Goal: Task Accomplishment & Management: Manage account settings

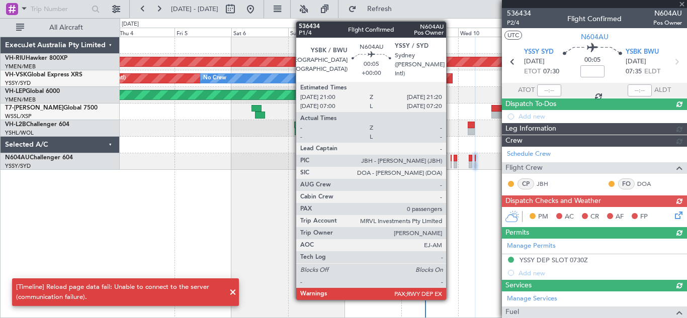
click at [451, 162] on div at bounding box center [451, 164] width 1 height 7
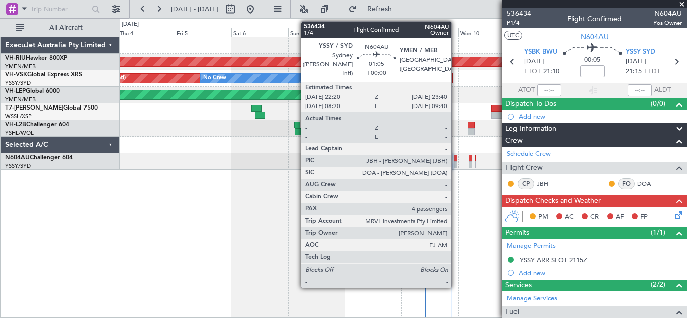
click at [456, 162] on div at bounding box center [456, 164] width 4 height 7
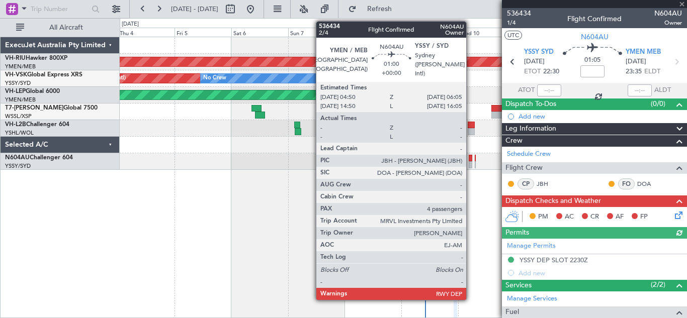
click at [471, 162] on div at bounding box center [470, 164] width 3 height 7
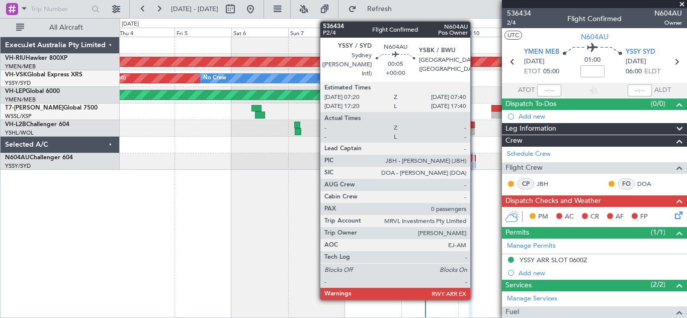
click at [475, 161] on div at bounding box center [475, 164] width 1 height 7
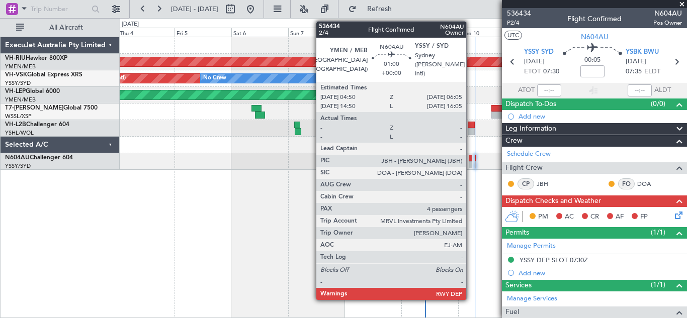
click at [471, 159] on div at bounding box center [470, 158] width 3 height 7
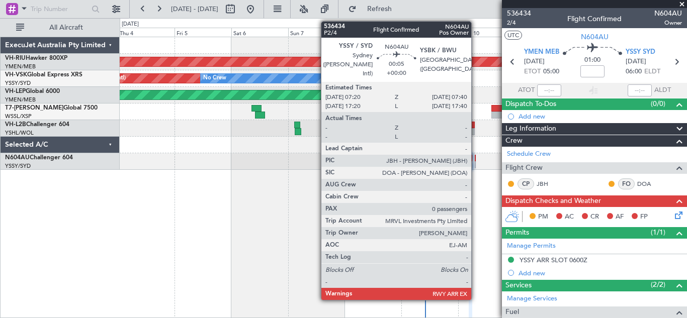
click at [476, 159] on div at bounding box center [475, 158] width 1 height 7
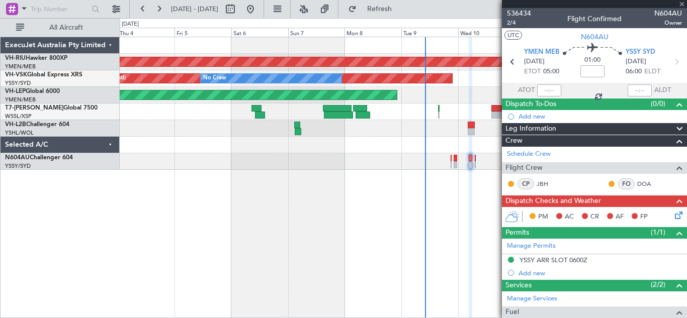
type input "0"
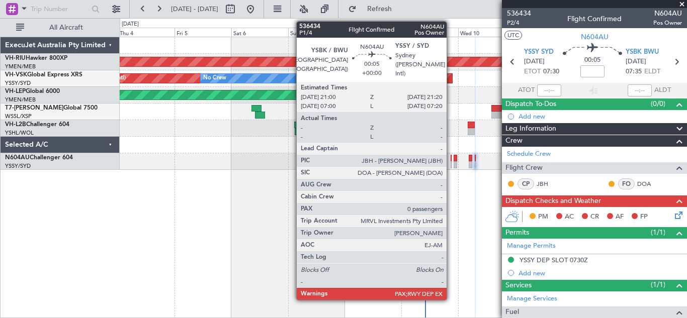
click at [451, 160] on div at bounding box center [451, 158] width 1 height 7
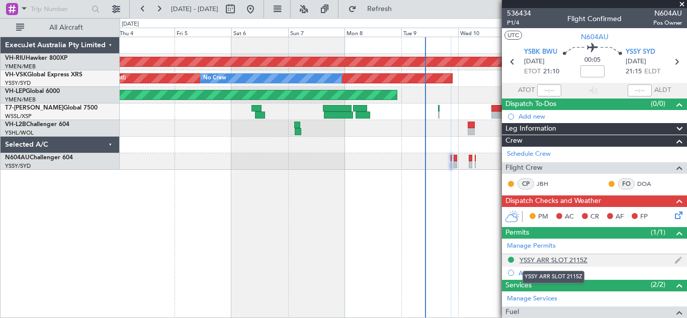
click at [549, 260] on div "YSSY ARR SLOT 2115Z" at bounding box center [554, 260] width 68 height 9
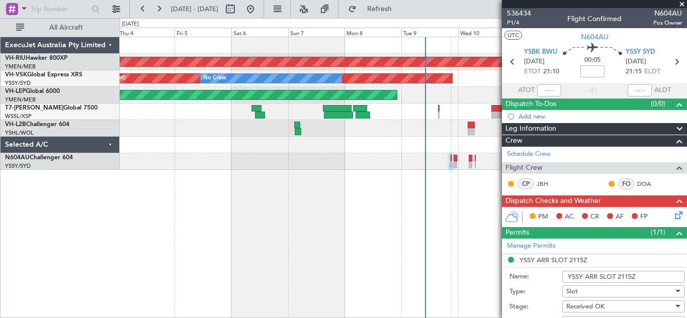
click at [632, 273] on input "YSSY ARR SLOT 2115Z" at bounding box center [623, 277] width 122 height 12
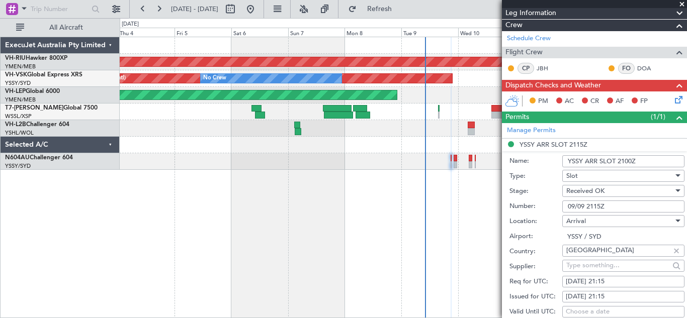
scroll to position [169, 0]
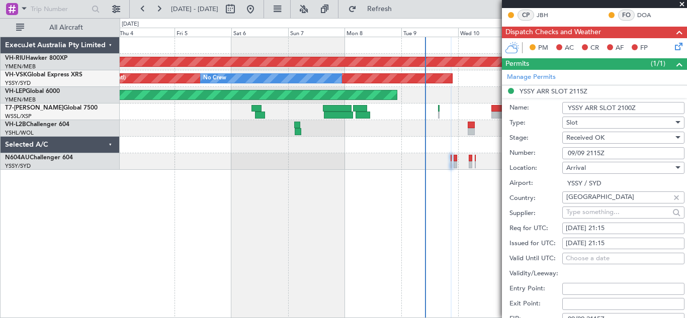
type input "YSSY ARR SLOT 2100Z"
click at [601, 151] on input "09/09 2115Z" at bounding box center [623, 153] width 122 height 12
type input "09/09 2100Z"
click at [612, 230] on div "[DATE] 21:15" at bounding box center [623, 229] width 115 height 10
select select "9"
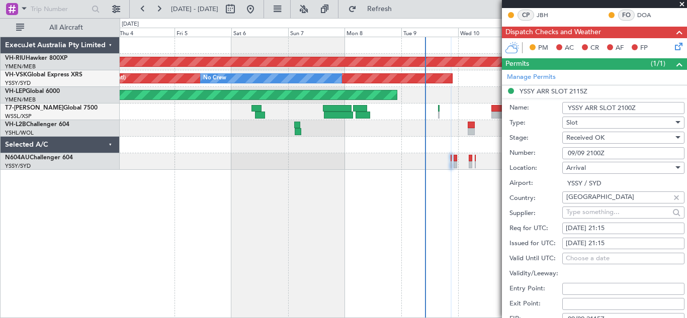
select select "2025"
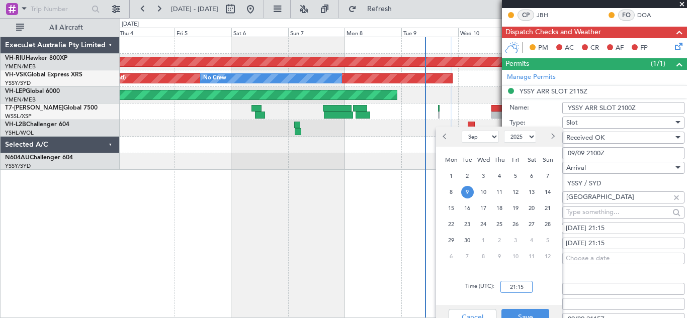
click at [518, 288] on input "21:15" at bounding box center [516, 287] width 32 height 12
type input "21:00"
click at [621, 240] on div "[DATE] 21:15" at bounding box center [623, 244] width 115 height 10
select select "9"
select select "2025"
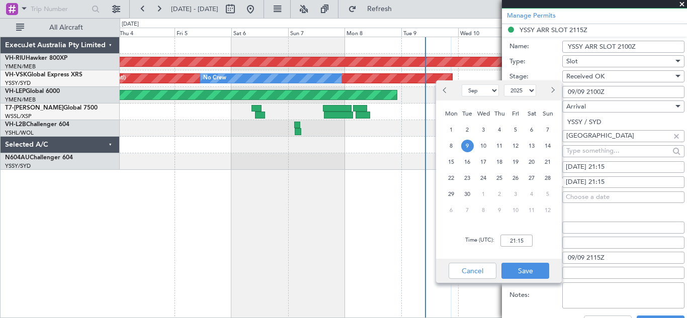
scroll to position [261, 0]
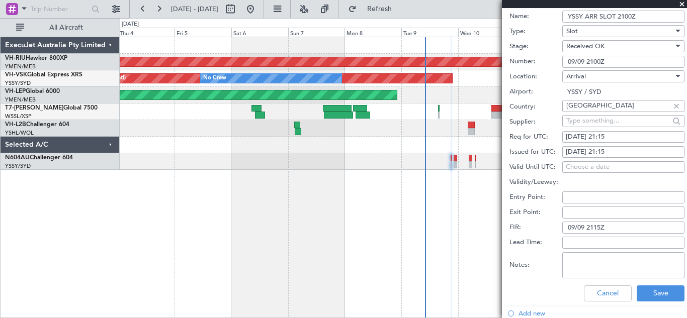
click at [608, 139] on div "[DATE] 21:15" at bounding box center [623, 137] width 115 height 10
select select "9"
select select "2025"
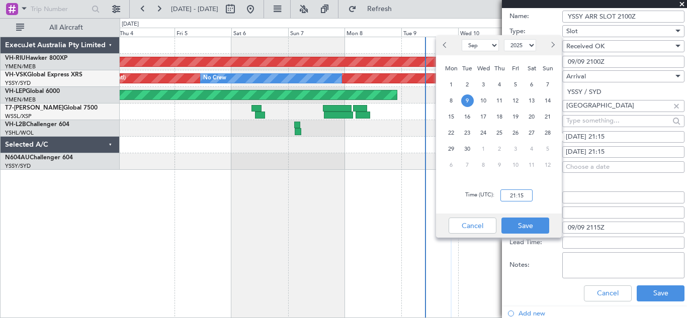
click at [512, 198] on input "21:15" at bounding box center [516, 196] width 32 height 12
type input "21:00"
click at [528, 224] on button "Save" at bounding box center [525, 226] width 48 height 16
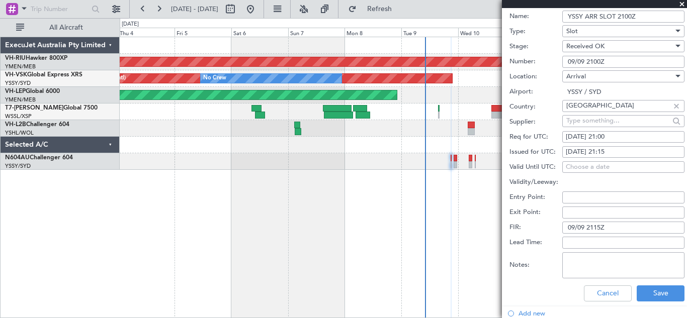
click at [611, 147] on div "[DATE] 21:15" at bounding box center [623, 152] width 115 height 10
select select "9"
select select "2025"
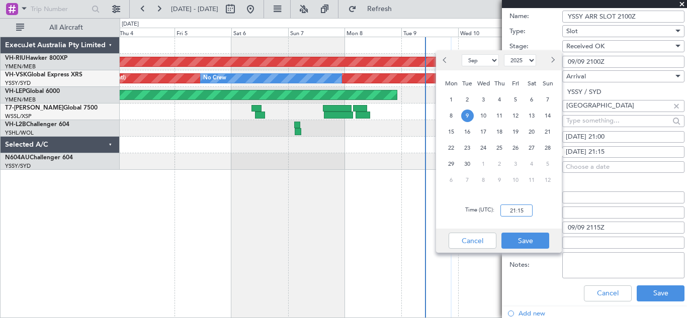
click at [518, 208] on input "21:15" at bounding box center [516, 211] width 32 height 12
type input "21:00"
click at [525, 241] on button "Save" at bounding box center [525, 241] width 48 height 16
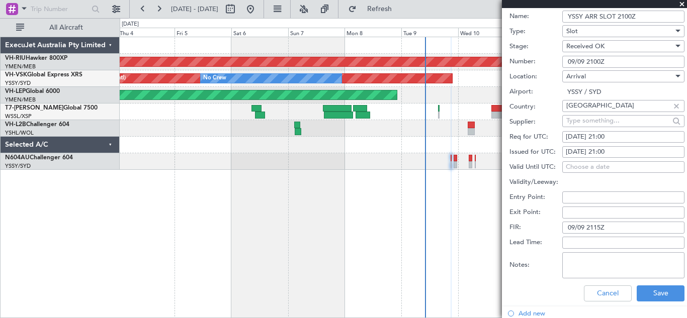
click at [601, 227] on input "09/09 2115Z" at bounding box center [623, 228] width 122 height 12
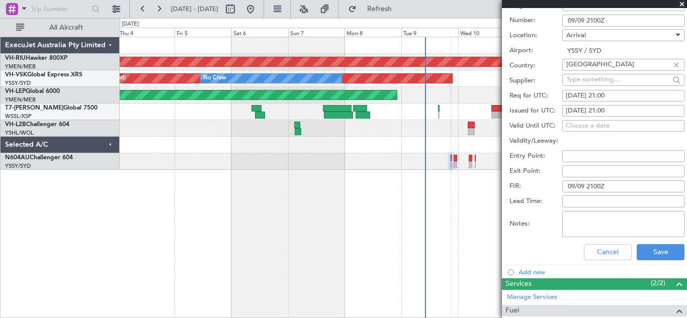
scroll to position [309, 0]
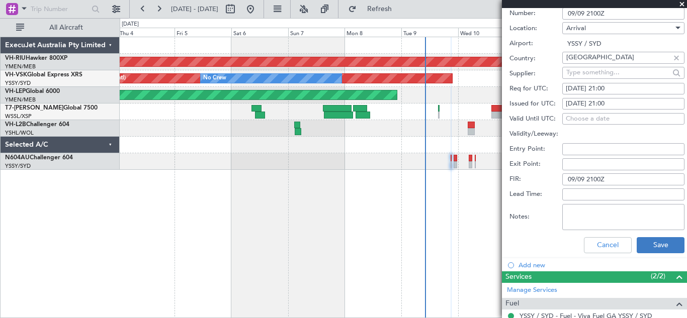
type input "09/09 2100Z"
click at [647, 247] on button "Save" at bounding box center [661, 245] width 48 height 16
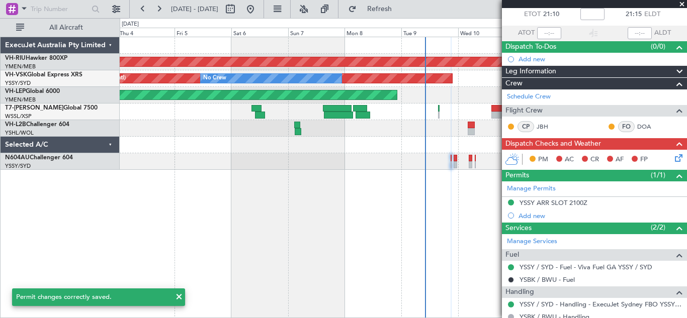
scroll to position [91, 0]
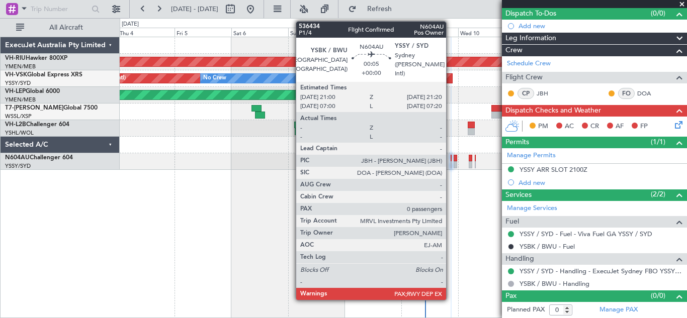
click at [451, 159] on div at bounding box center [451, 158] width 1 height 7
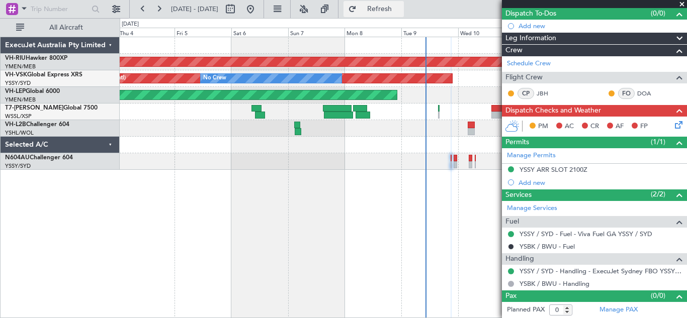
click at [401, 9] on span "Refresh" at bounding box center [380, 9] width 42 height 7
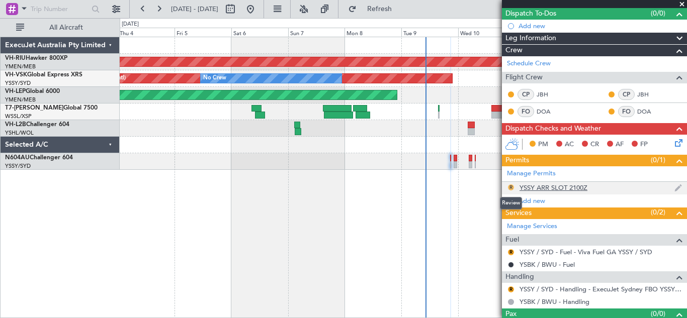
click at [511, 186] on button "R" at bounding box center [511, 188] width 6 height 6
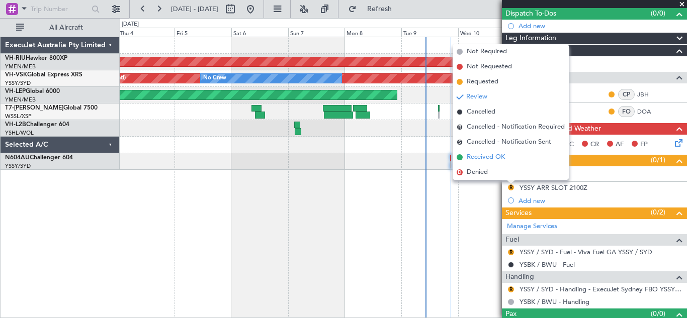
click at [487, 157] on span "Received OK" at bounding box center [486, 157] width 38 height 10
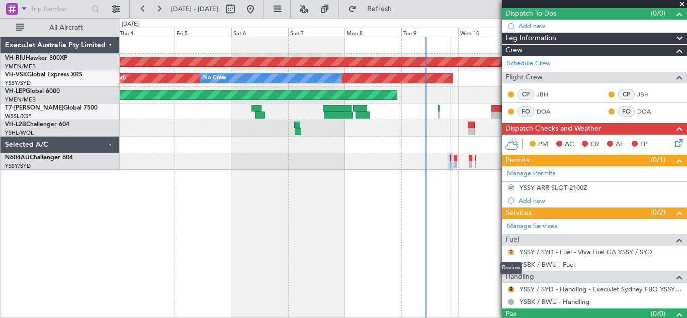
click at [512, 254] on button "R" at bounding box center [511, 252] width 6 height 6
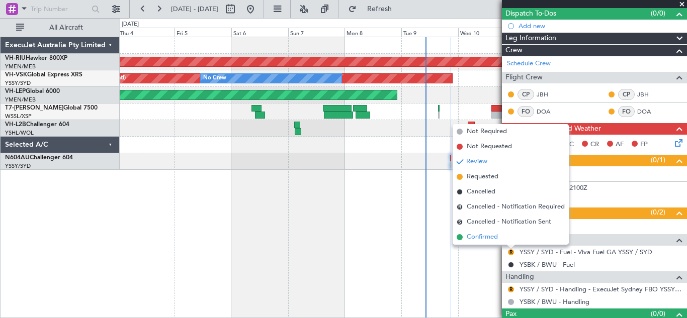
click at [493, 237] on span "Confirmed" at bounding box center [482, 237] width 31 height 10
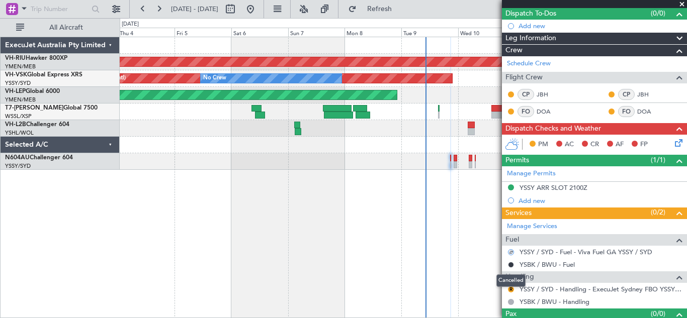
click at [512, 292] on mat-tooltip-component "Cancelled" at bounding box center [510, 281] width 43 height 27
click at [511, 289] on mat-tooltip-component "Cancelled" at bounding box center [510, 281] width 43 height 27
click at [512, 290] on button "R" at bounding box center [511, 290] width 6 height 6
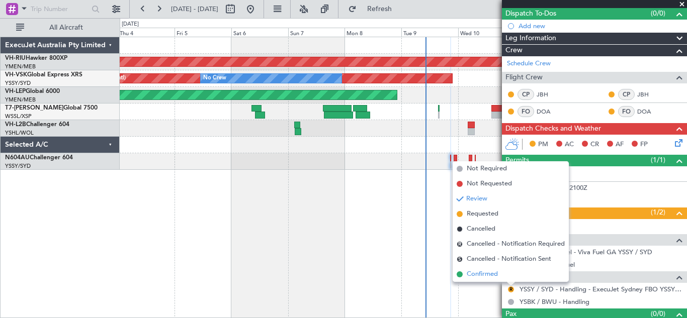
click at [479, 277] on span "Confirmed" at bounding box center [482, 275] width 31 height 10
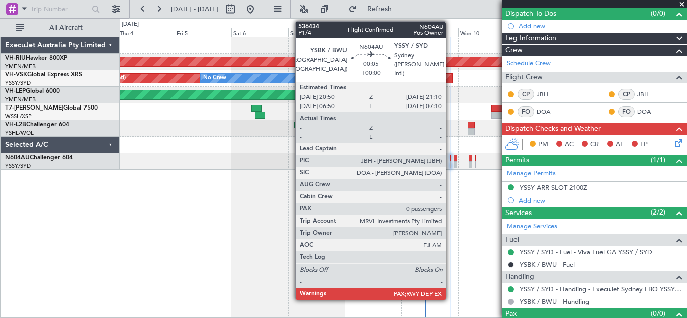
click at [450, 158] on div at bounding box center [450, 158] width 1 height 7
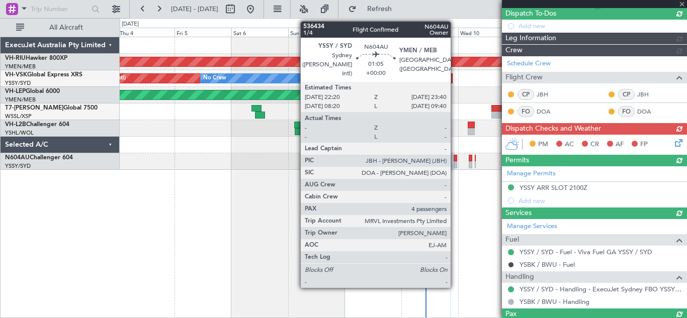
click at [455, 162] on div at bounding box center [456, 164] width 4 height 7
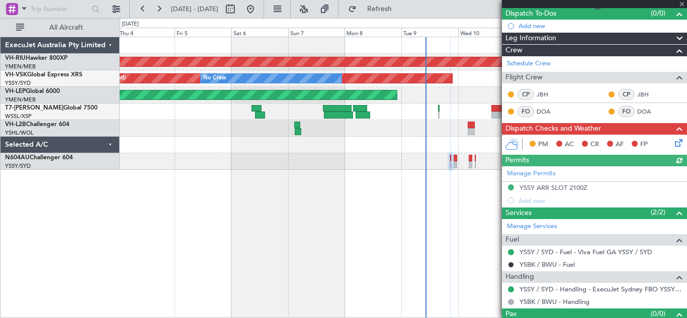
type input "4"
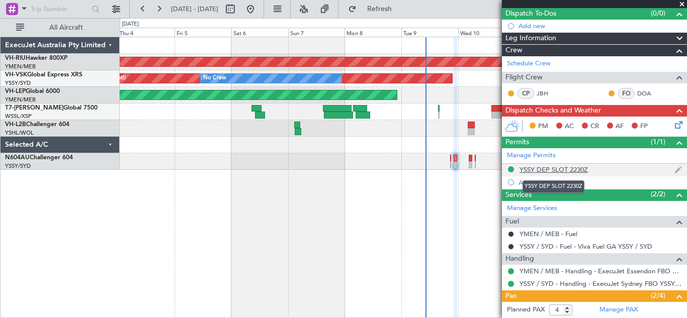
click at [561, 169] on div "YSSY DEP SLOT 2230Z" at bounding box center [554, 169] width 68 height 9
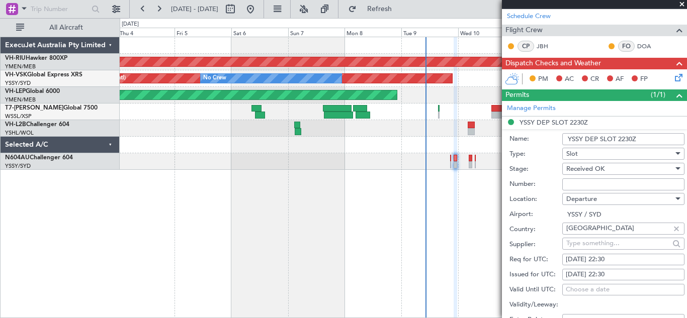
scroll to position [143, 0]
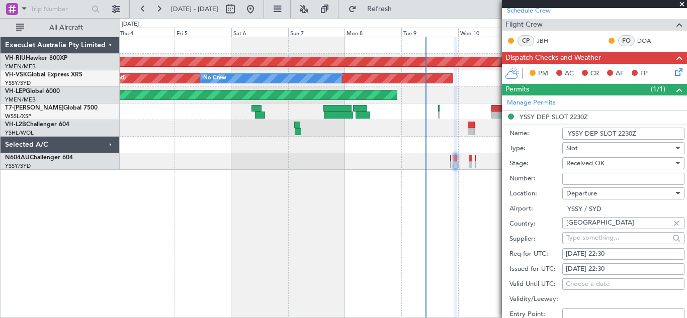
click at [574, 178] on input "Number:" at bounding box center [623, 179] width 122 height 12
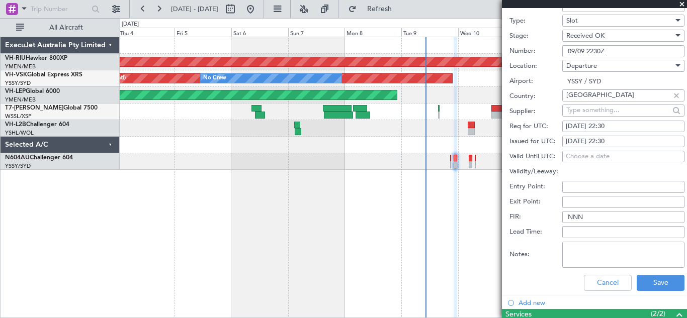
scroll to position [275, 0]
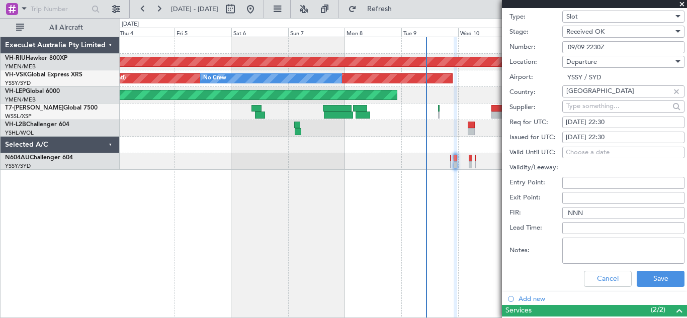
type input "09/09 2230Z"
click at [585, 211] on input "NNN" at bounding box center [623, 213] width 122 height 12
type input "N"
type input "09/09 2230Z"
click at [649, 279] on button "Save" at bounding box center [661, 279] width 48 height 16
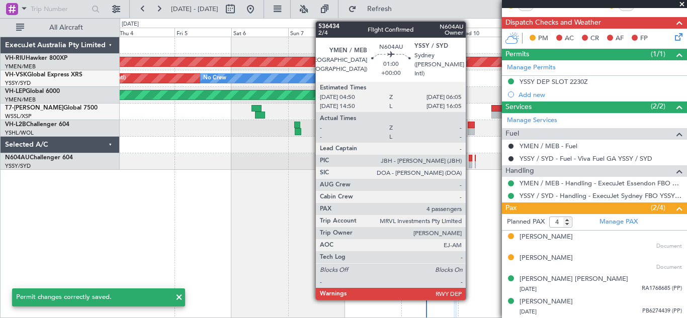
scroll to position [0, 0]
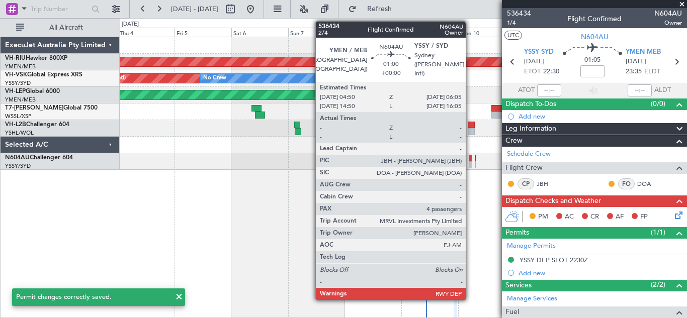
click at [470, 159] on div at bounding box center [470, 158] width 3 height 7
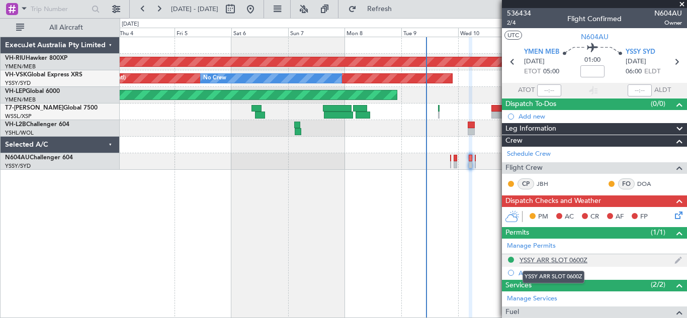
click at [556, 259] on div "YSSY ARR SLOT 0600Z" at bounding box center [554, 260] width 68 height 9
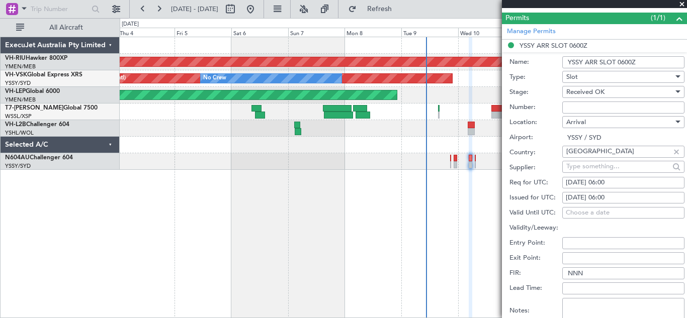
scroll to position [239, 0]
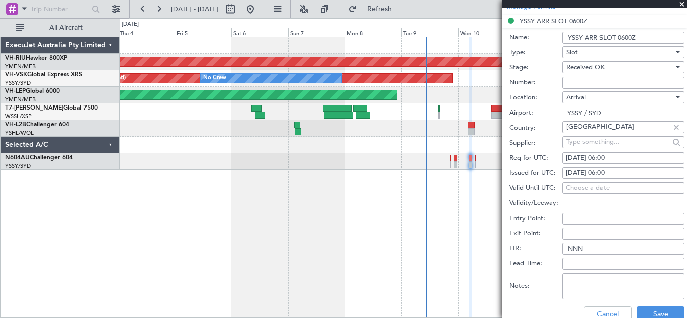
click at [585, 247] on input "NNN" at bounding box center [623, 249] width 122 height 12
click at [583, 248] on input "NNN10/09 0600Z" at bounding box center [623, 249] width 122 height 12
type input "10/09 0600Z"
click at [579, 79] on input "Number:" at bounding box center [623, 83] width 122 height 12
type input "10/09 0600Z"
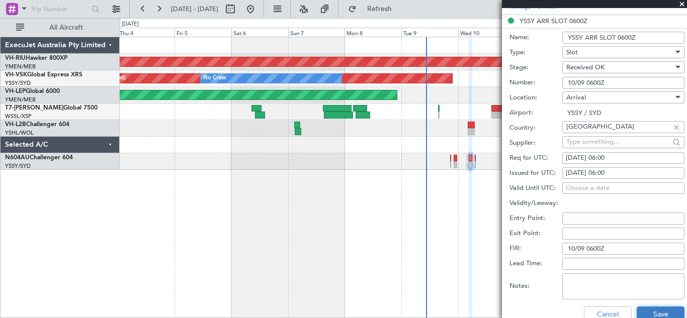
click at [654, 312] on button "Save" at bounding box center [661, 315] width 48 height 16
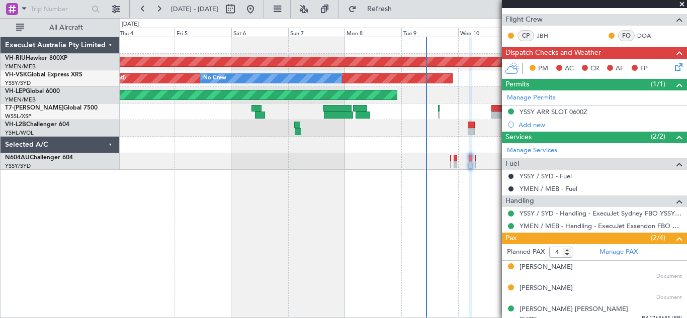
scroll to position [178, 0]
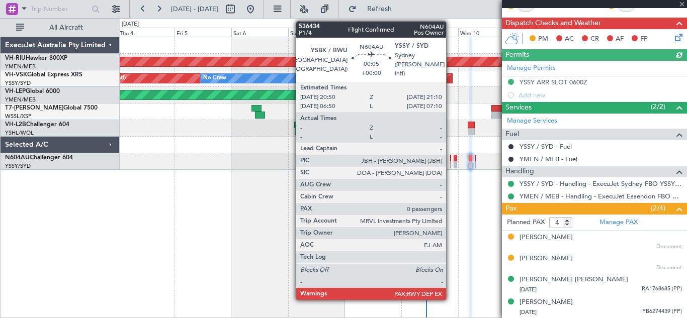
click at [451, 161] on div at bounding box center [450, 158] width 1 height 7
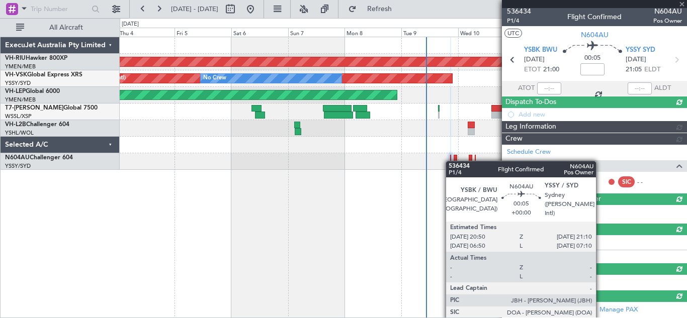
scroll to position [91, 0]
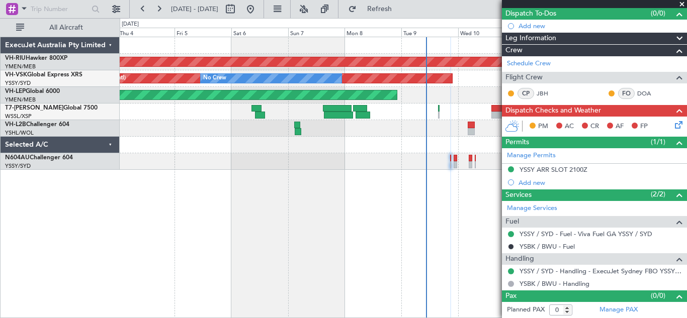
click at [673, 125] on icon at bounding box center [677, 123] width 8 height 8
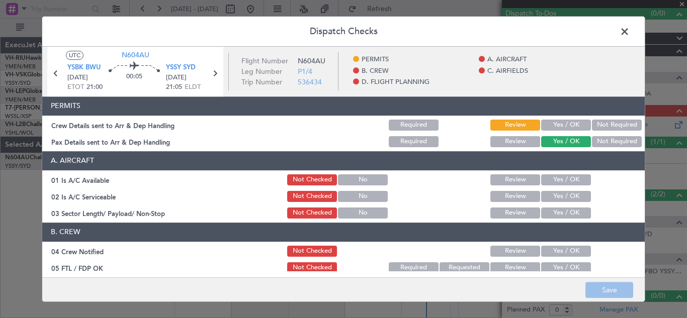
click at [562, 126] on button "Yes / OK" at bounding box center [566, 125] width 50 height 11
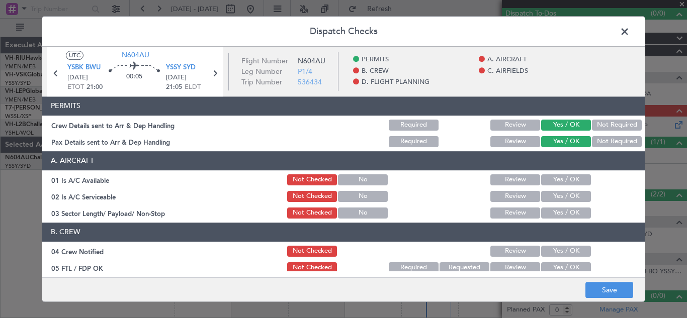
click at [565, 178] on button "Yes / OK" at bounding box center [566, 180] width 50 height 11
click at [565, 196] on button "Yes / OK" at bounding box center [566, 196] width 50 height 11
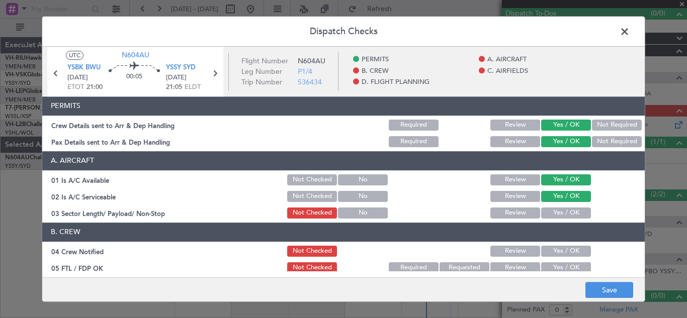
click at [565, 214] on button "Yes / OK" at bounding box center [566, 213] width 50 height 11
click at [565, 247] on button "Yes / OK" at bounding box center [566, 251] width 50 height 11
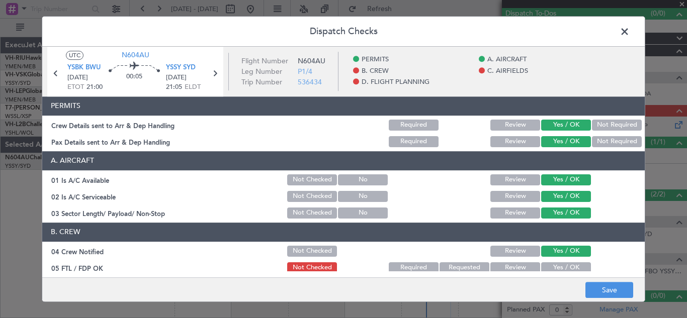
click at [565, 268] on button "Yes / OK" at bounding box center [566, 268] width 50 height 11
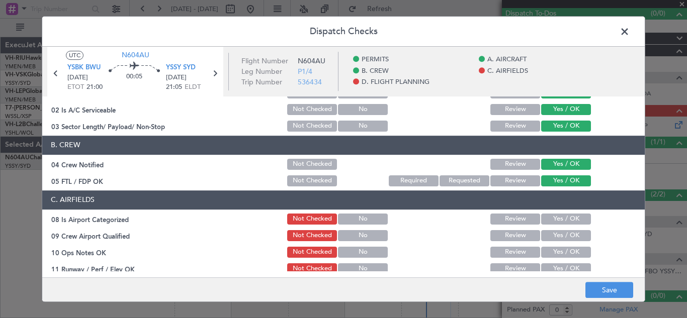
scroll to position [141, 0]
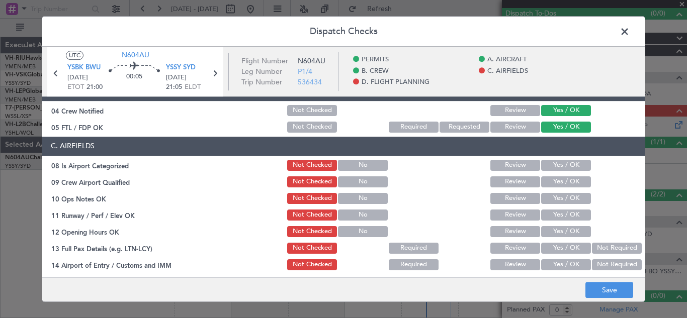
click at [551, 165] on button "Yes / OK" at bounding box center [566, 165] width 50 height 11
click at [558, 183] on button "Yes / OK" at bounding box center [566, 182] width 50 height 11
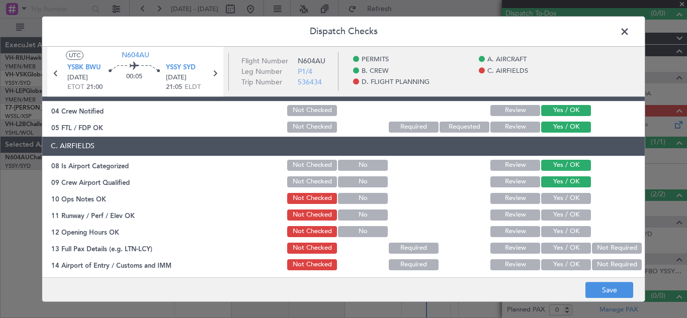
click at [558, 198] on button "Yes / OK" at bounding box center [566, 198] width 50 height 11
click at [558, 217] on button "Yes / OK" at bounding box center [566, 215] width 50 height 11
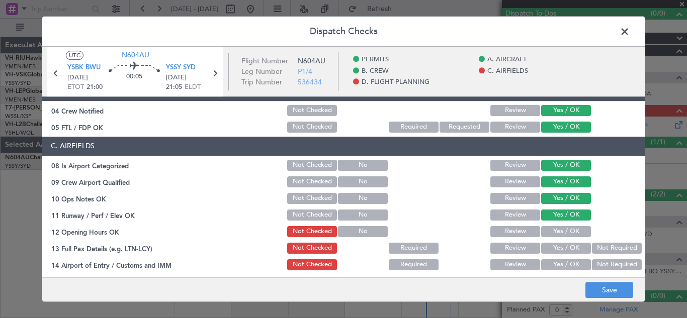
click at [558, 231] on button "Yes / OK" at bounding box center [566, 231] width 50 height 11
click at [560, 248] on button "Yes / OK" at bounding box center [566, 248] width 50 height 11
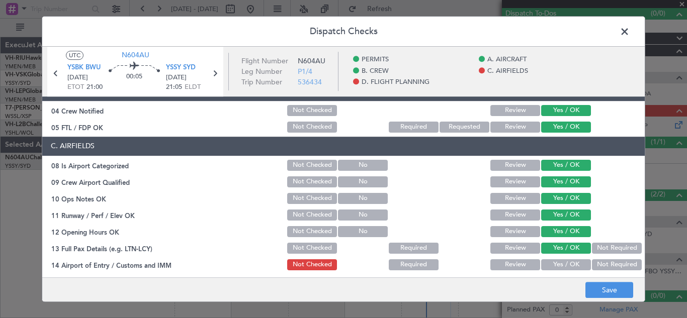
click at [564, 264] on button "Yes / OK" at bounding box center [566, 265] width 50 height 11
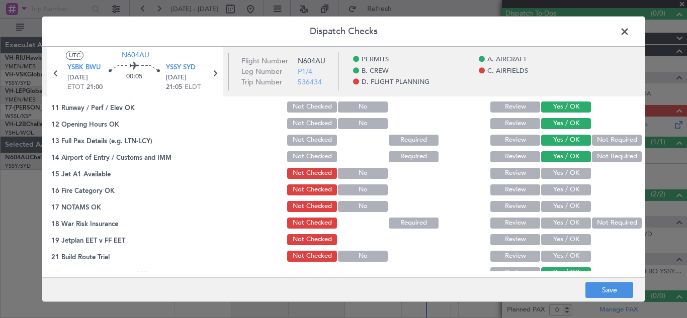
scroll to position [245, 0]
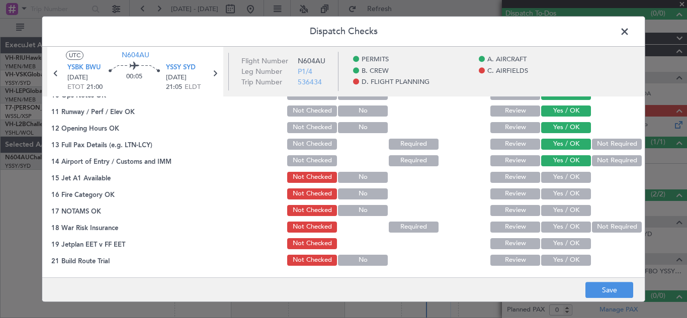
click at [565, 174] on button "Yes / OK" at bounding box center [566, 177] width 50 height 11
click at [563, 200] on div "Yes / OK" at bounding box center [565, 194] width 51 height 14
click at [556, 194] on button "Yes / OK" at bounding box center [566, 194] width 50 height 11
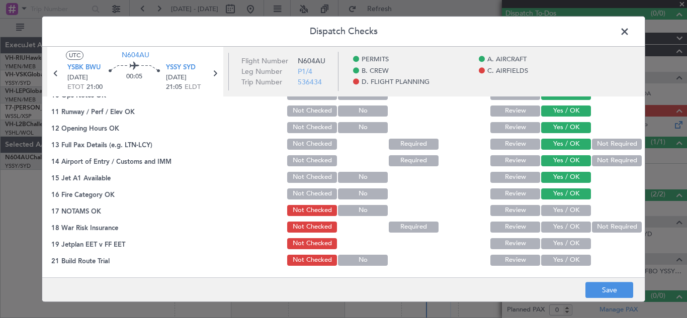
click at [558, 210] on button "Yes / OK" at bounding box center [566, 210] width 50 height 11
click at [564, 231] on button "Yes / OK" at bounding box center [566, 227] width 50 height 11
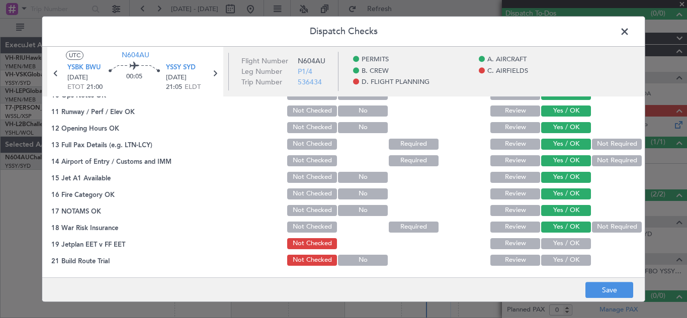
click at [564, 243] on button "Yes / OK" at bounding box center [566, 243] width 50 height 11
click at [566, 260] on button "Yes / OK" at bounding box center [566, 260] width 50 height 11
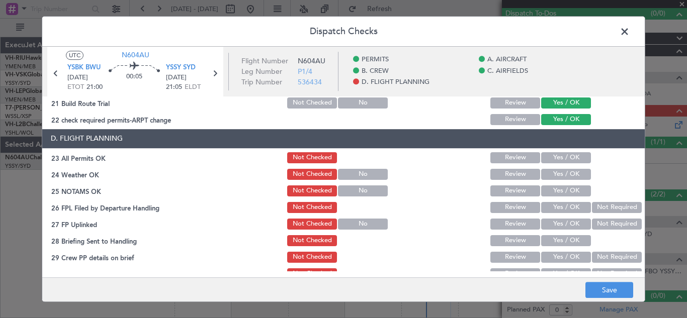
scroll to position [414, 0]
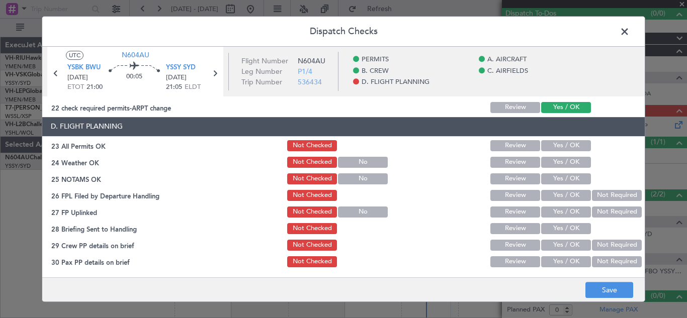
click at [558, 144] on button "Yes / OK" at bounding box center [566, 145] width 50 height 11
click at [561, 165] on button "Yes / OK" at bounding box center [566, 162] width 50 height 11
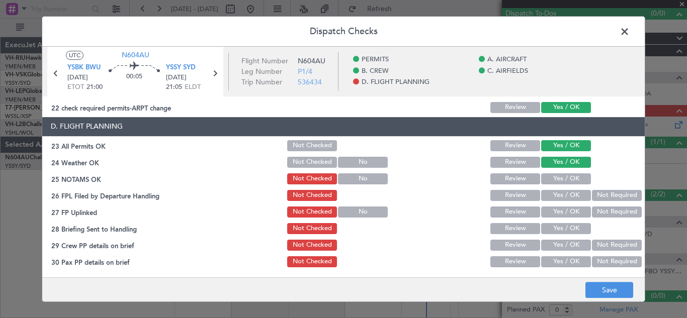
click at [561, 178] on button "Yes / OK" at bounding box center [566, 179] width 50 height 11
click at [561, 194] on button "Yes / OK" at bounding box center [566, 195] width 50 height 11
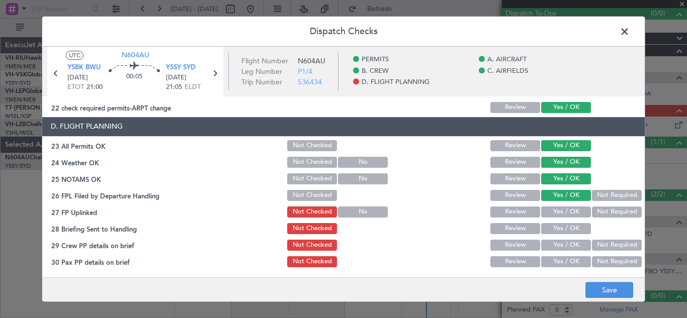
click at [561, 209] on button "Yes / OK" at bounding box center [566, 212] width 50 height 11
click at [563, 229] on button "Yes / OK" at bounding box center [566, 228] width 50 height 11
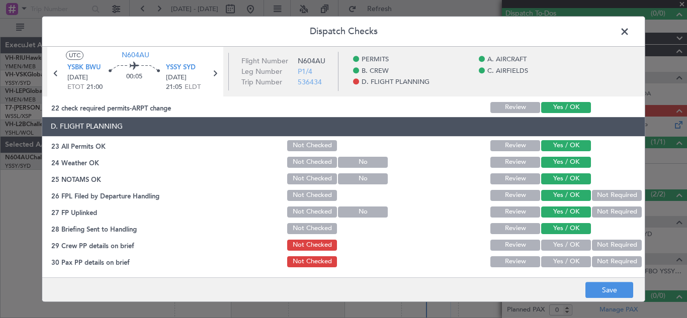
click at [615, 244] on button "Not Required" at bounding box center [617, 245] width 50 height 11
click at [614, 262] on button "Not Required" at bounding box center [617, 262] width 50 height 11
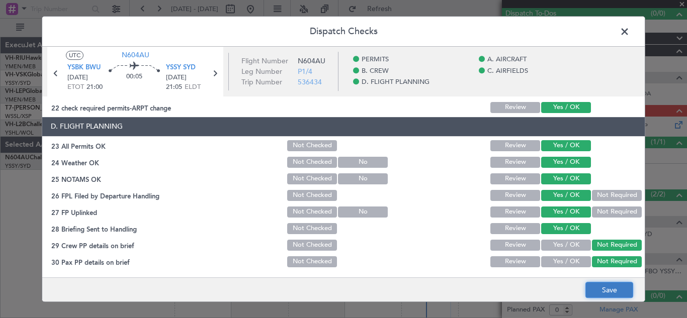
click at [607, 290] on button "Save" at bounding box center [609, 290] width 48 height 16
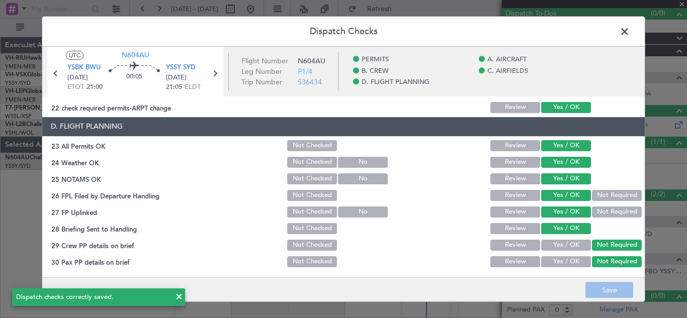
click at [630, 31] on span at bounding box center [630, 34] width 0 height 20
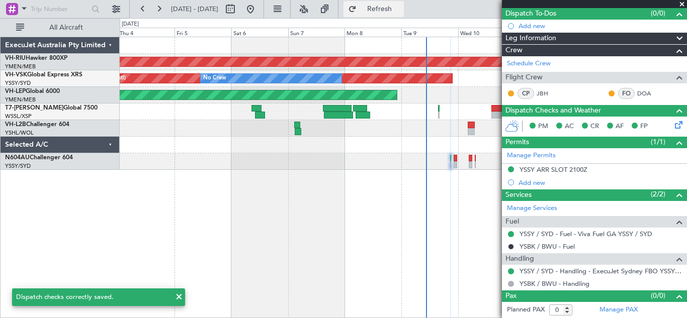
click at [401, 12] on span "Refresh" at bounding box center [380, 9] width 42 height 7
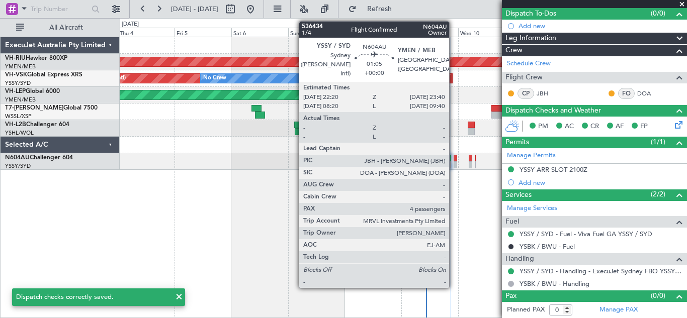
click at [454, 162] on div at bounding box center [456, 164] width 4 height 7
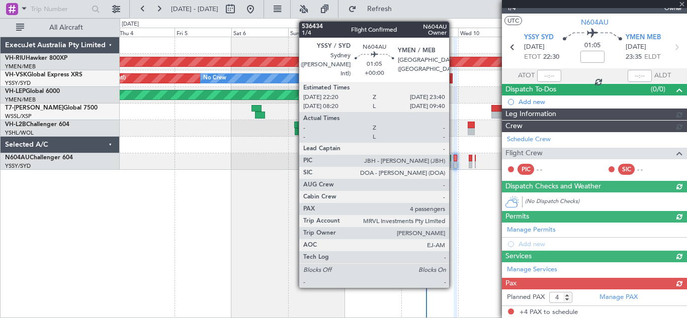
scroll to position [91, 0]
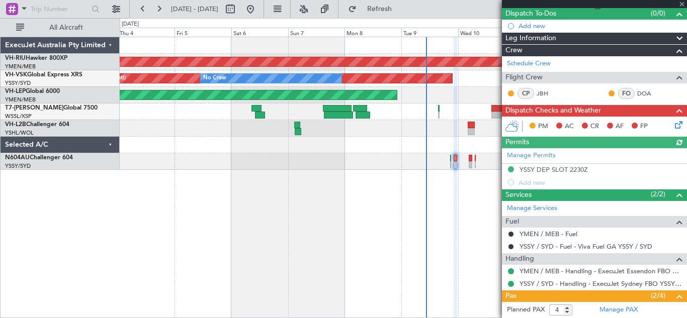
click at [673, 123] on icon at bounding box center [677, 123] width 8 height 8
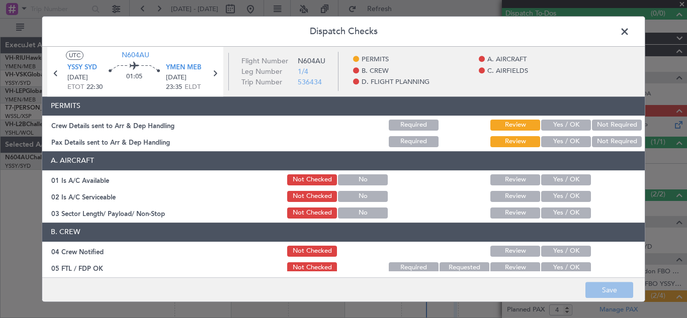
click at [569, 123] on button "Yes / OK" at bounding box center [566, 125] width 50 height 11
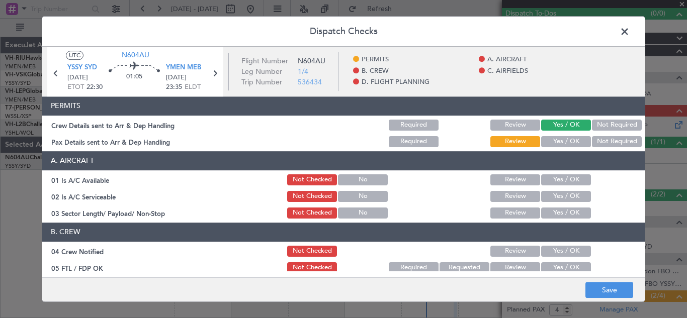
click at [568, 145] on button "Yes / OK" at bounding box center [566, 141] width 50 height 11
click at [564, 178] on button "Yes / OK" at bounding box center [566, 180] width 50 height 11
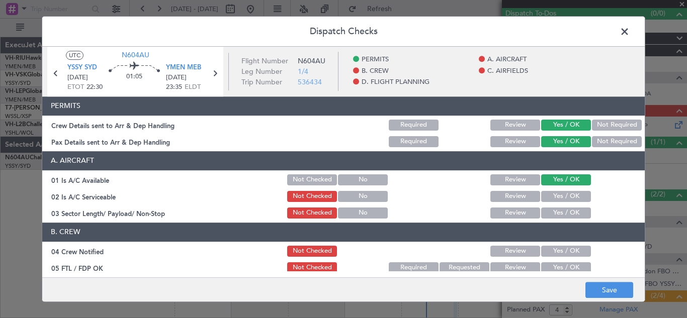
click at [565, 195] on button "Yes / OK" at bounding box center [566, 196] width 50 height 11
click at [565, 215] on button "Yes / OK" at bounding box center [566, 213] width 50 height 11
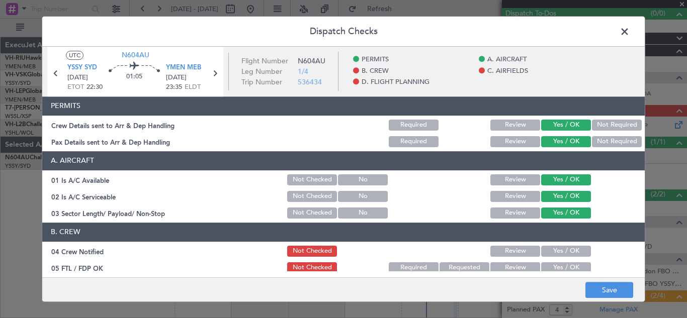
click at [567, 249] on button "Yes / OK" at bounding box center [566, 251] width 50 height 11
click at [569, 267] on button "Yes / OK" at bounding box center [566, 268] width 50 height 11
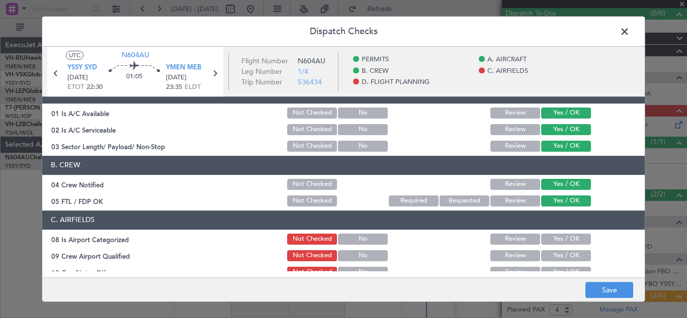
scroll to position [107, 0]
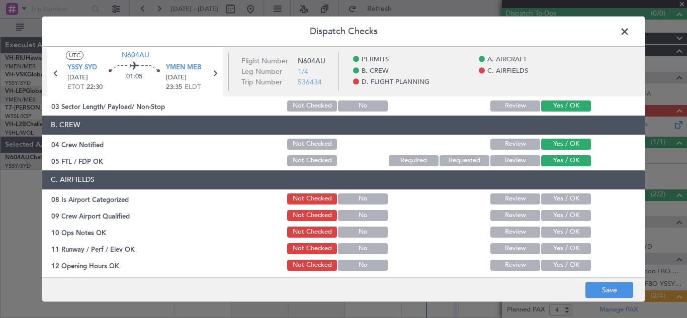
click at [563, 200] on button "Yes / OK" at bounding box center [566, 199] width 50 height 11
click at [563, 215] on button "Yes / OK" at bounding box center [566, 215] width 50 height 11
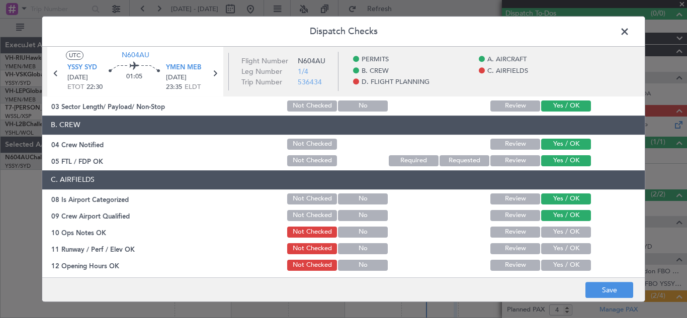
click at [565, 230] on button "Yes / OK" at bounding box center [566, 232] width 50 height 11
click at [565, 246] on button "Yes / OK" at bounding box center [566, 248] width 50 height 11
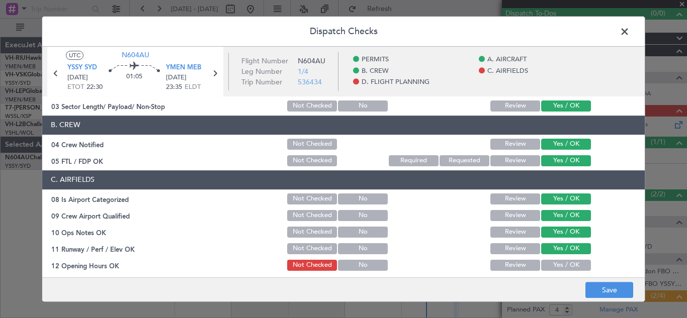
click at [566, 263] on button "Yes / OK" at bounding box center [566, 265] width 50 height 11
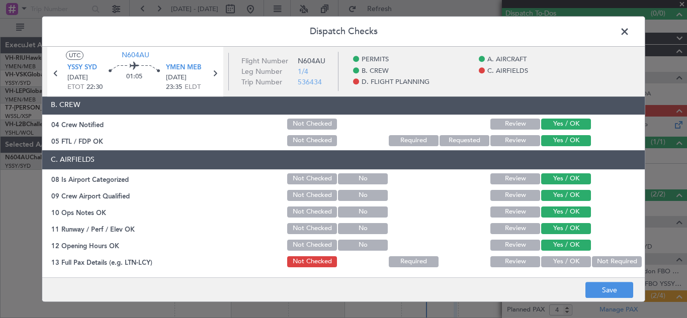
scroll to position [201, 0]
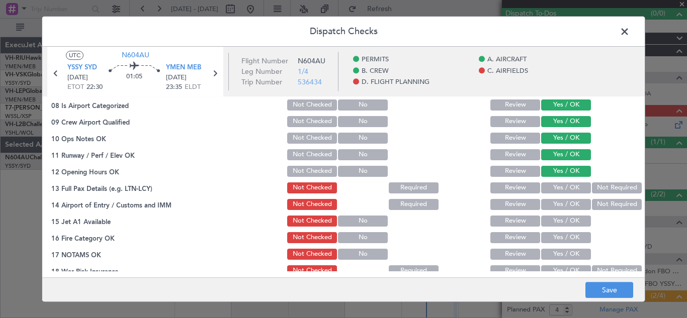
click at [567, 182] on div "Yes / OK" at bounding box center [565, 188] width 51 height 14
click at [565, 192] on button "Yes / OK" at bounding box center [566, 188] width 50 height 11
click at [565, 208] on button "Yes / OK" at bounding box center [566, 204] width 50 height 11
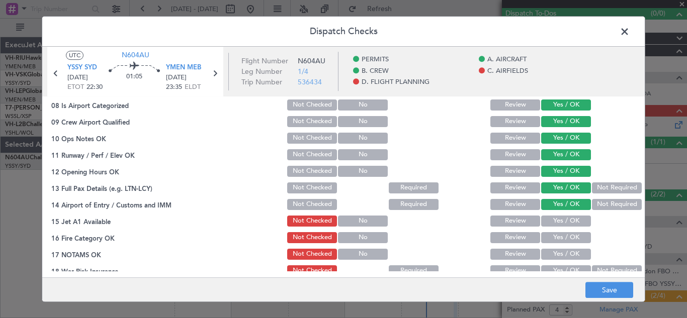
click at [565, 217] on button "Yes / OK" at bounding box center [566, 221] width 50 height 11
click at [565, 231] on div "Yes / OK" at bounding box center [565, 238] width 51 height 14
click at [562, 238] on button "Yes / OK" at bounding box center [566, 237] width 50 height 11
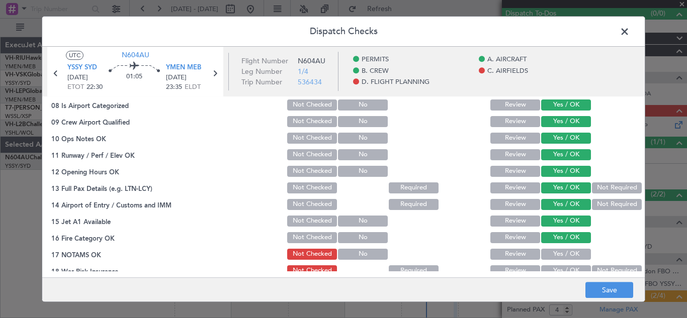
click at [563, 253] on button "Yes / OK" at bounding box center [566, 254] width 50 height 11
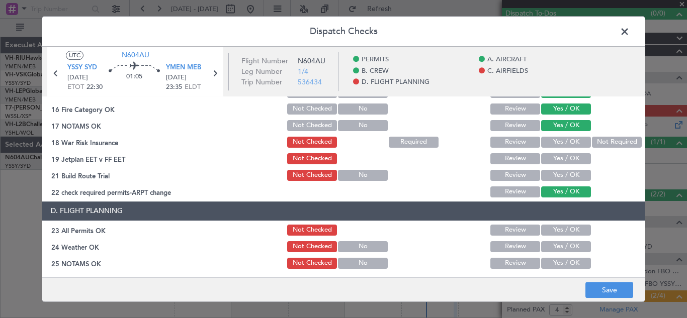
scroll to position [355, 0]
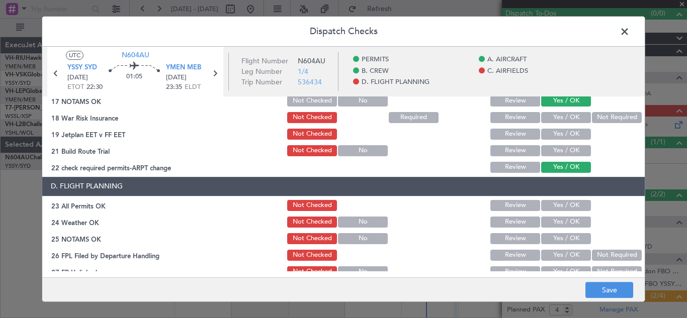
click at [566, 117] on button "Yes / OK" at bounding box center [566, 117] width 50 height 11
click at [562, 135] on button "Yes / OK" at bounding box center [566, 134] width 50 height 11
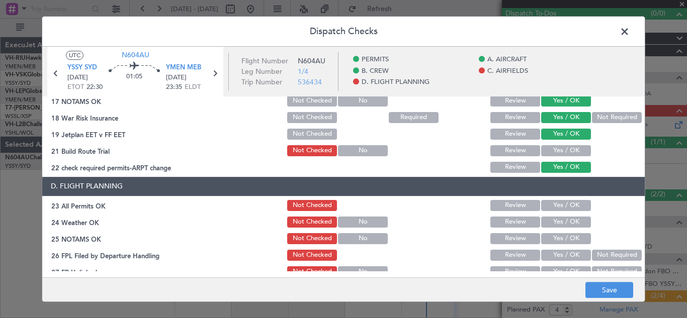
click at [566, 152] on button "Yes / OK" at bounding box center [566, 150] width 50 height 11
click at [566, 203] on button "Yes / OK" at bounding box center [566, 205] width 50 height 11
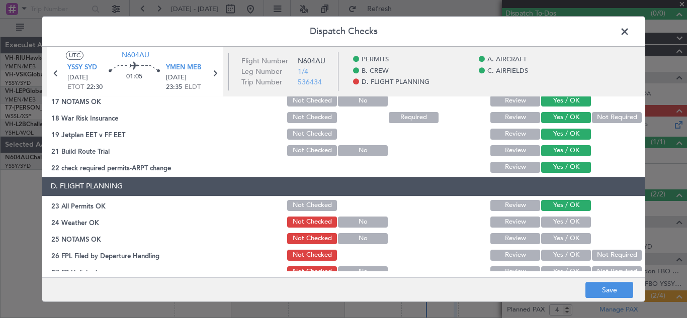
click at [566, 223] on button "Yes / OK" at bounding box center [566, 222] width 50 height 11
click at [566, 238] on button "Yes / OK" at bounding box center [566, 238] width 50 height 11
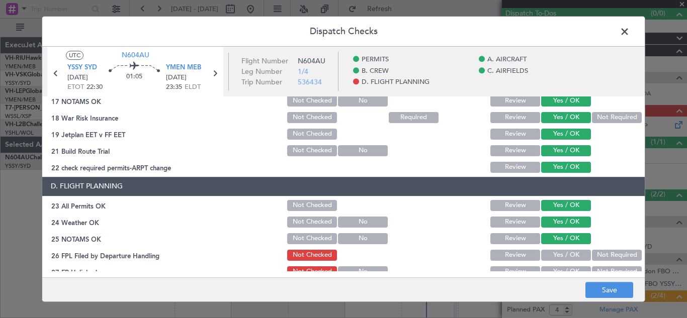
click at [567, 254] on button "Yes / OK" at bounding box center [566, 255] width 50 height 11
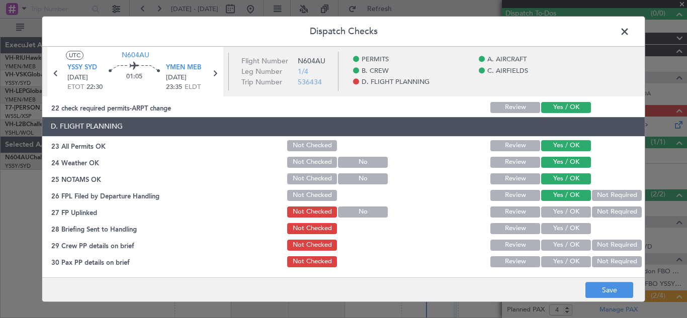
click at [558, 212] on button "Yes / OK" at bounding box center [566, 212] width 50 height 11
click at [556, 226] on button "Yes / OK" at bounding box center [566, 228] width 50 height 11
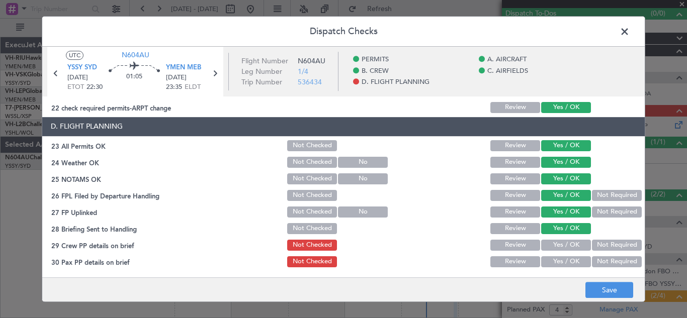
click at [611, 249] on button "Not Required" at bounding box center [617, 245] width 50 height 11
click at [611, 261] on button "Not Required" at bounding box center [617, 262] width 50 height 11
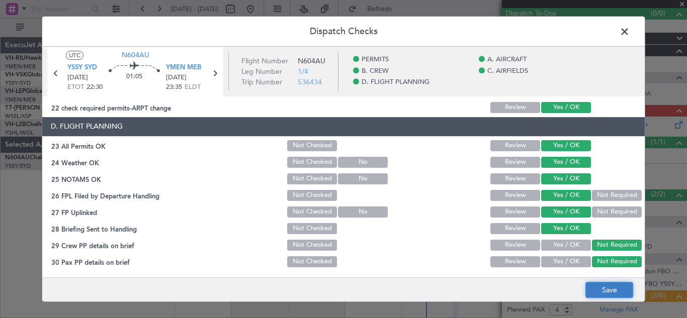
click at [608, 290] on button "Save" at bounding box center [609, 290] width 48 height 16
click at [630, 33] on span at bounding box center [630, 34] width 0 height 20
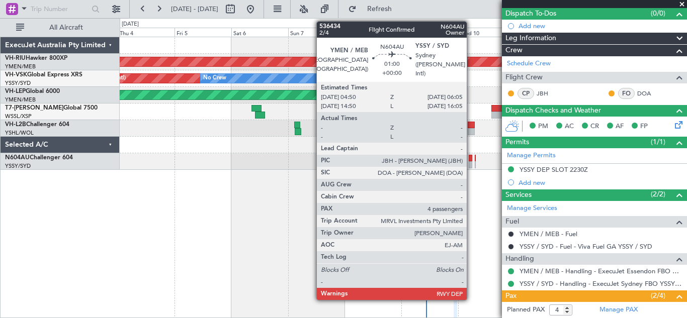
click at [471, 159] on div at bounding box center [470, 158] width 3 height 7
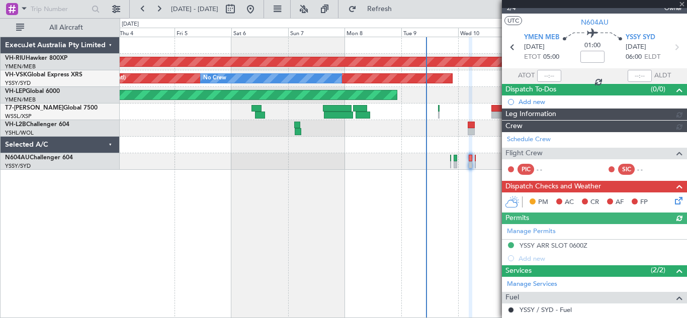
scroll to position [91, 0]
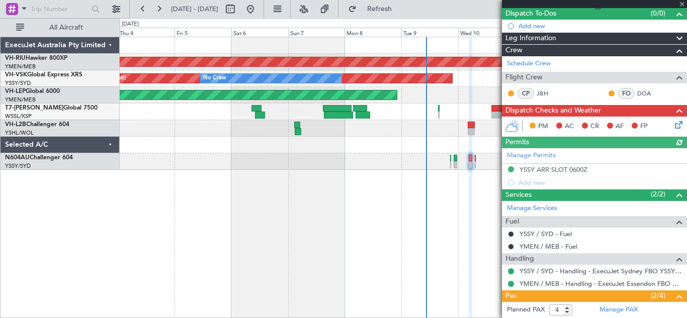
click at [673, 124] on icon at bounding box center [677, 123] width 8 height 8
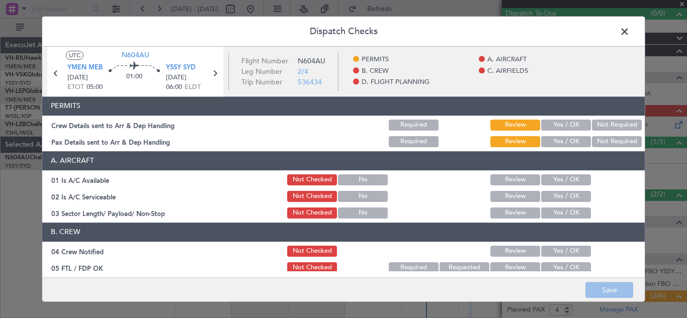
click at [554, 124] on button "Yes / OK" at bounding box center [566, 125] width 50 height 11
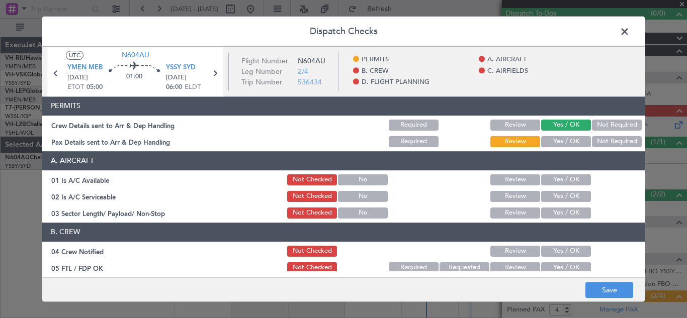
click at [557, 139] on button "Yes / OK" at bounding box center [566, 141] width 50 height 11
click at [561, 178] on button "Yes / OK" at bounding box center [566, 180] width 50 height 11
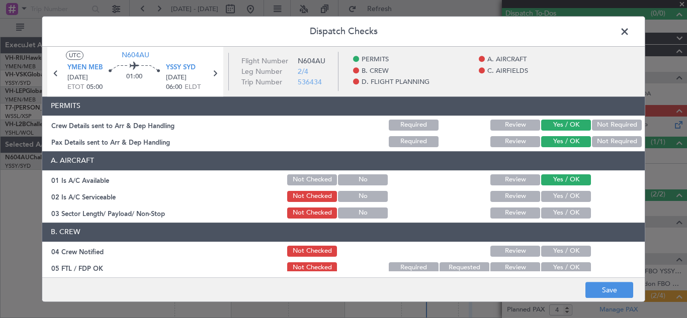
click at [563, 195] on button "Yes / OK" at bounding box center [566, 196] width 50 height 11
click at [563, 212] on button "Yes / OK" at bounding box center [566, 213] width 50 height 11
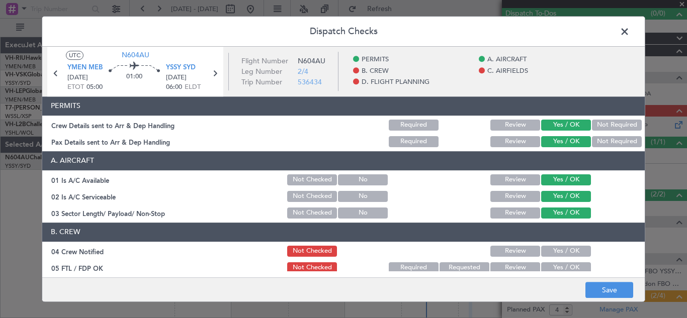
click at [566, 248] on button "Yes / OK" at bounding box center [566, 251] width 50 height 11
click at [568, 266] on button "Yes / OK" at bounding box center [566, 268] width 50 height 11
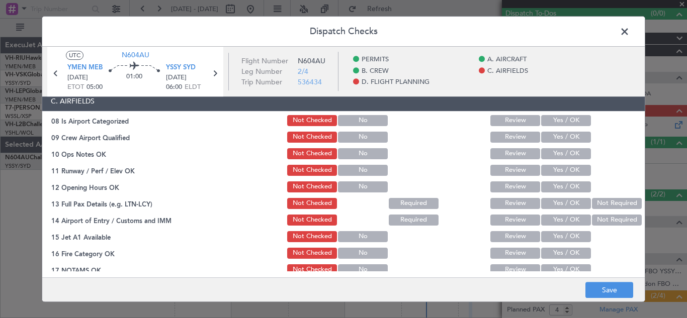
scroll to position [190, 0]
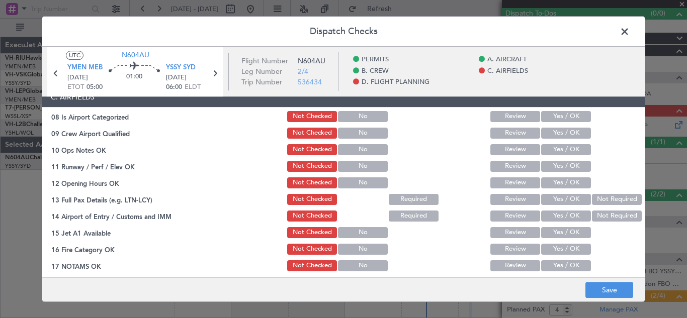
click at [551, 115] on button "Yes / OK" at bounding box center [566, 116] width 50 height 11
click at [555, 134] on button "Yes / OK" at bounding box center [566, 133] width 50 height 11
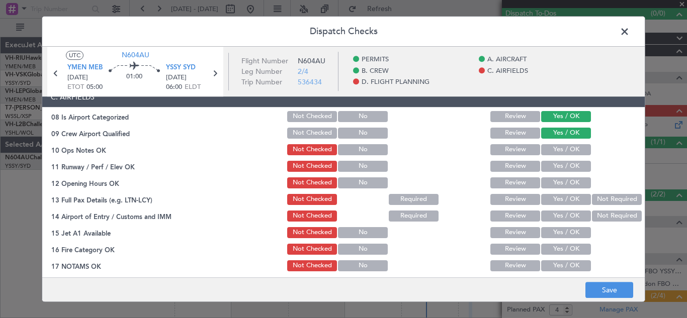
click at [556, 148] on button "Yes / OK" at bounding box center [566, 149] width 50 height 11
click at [556, 162] on button "Yes / OK" at bounding box center [566, 166] width 50 height 11
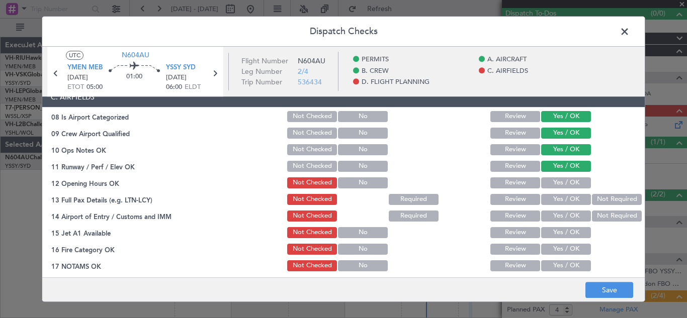
click at [556, 184] on button "Yes / OK" at bounding box center [566, 183] width 50 height 11
click at [558, 197] on button "Yes / OK" at bounding box center [566, 199] width 50 height 11
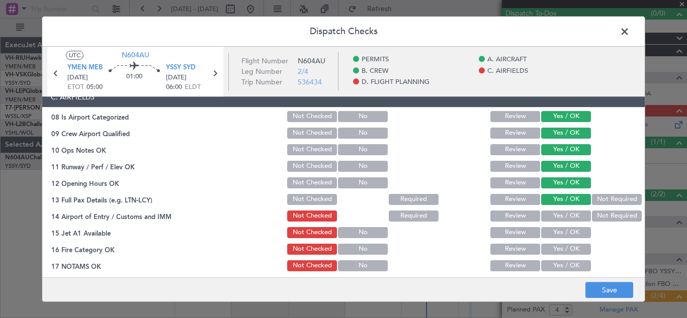
click at [559, 216] on button "Yes / OK" at bounding box center [566, 216] width 50 height 11
click at [559, 233] on button "Yes / OK" at bounding box center [566, 232] width 50 height 11
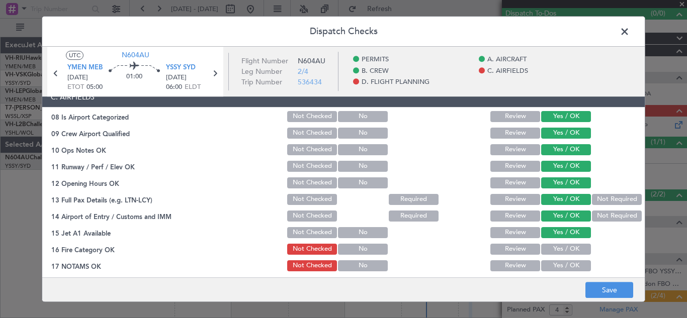
click at [562, 251] on button "Yes / OK" at bounding box center [566, 249] width 50 height 11
click at [565, 269] on button "Yes / OK" at bounding box center [566, 266] width 50 height 11
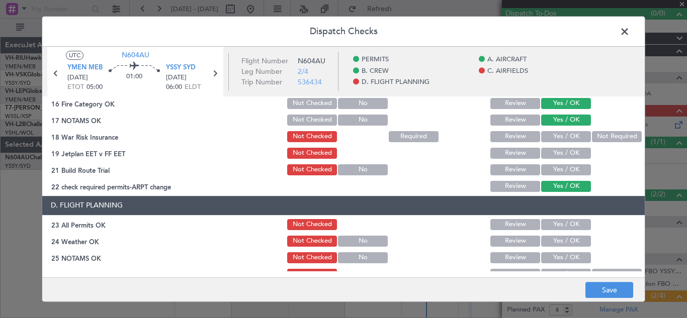
scroll to position [347, 0]
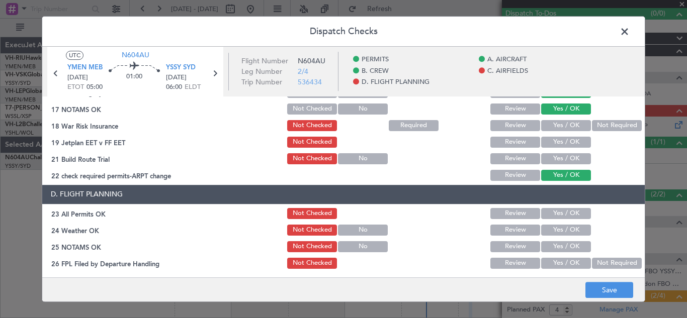
click at [571, 123] on button "Yes / OK" at bounding box center [566, 125] width 50 height 11
click at [571, 147] on button "Yes / OK" at bounding box center [566, 142] width 50 height 11
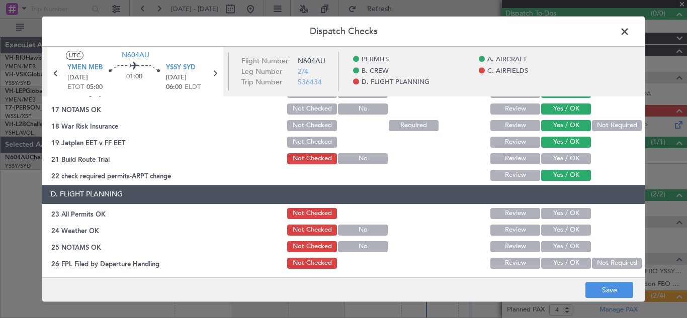
click at [571, 157] on button "Yes / OK" at bounding box center [566, 158] width 50 height 11
click at [564, 212] on button "Yes / OK" at bounding box center [566, 213] width 50 height 11
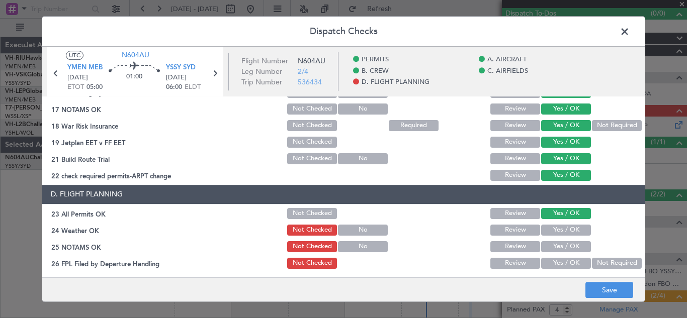
click at [564, 232] on button "Yes / OK" at bounding box center [566, 230] width 50 height 11
click at [563, 242] on button "Yes / OK" at bounding box center [566, 246] width 50 height 11
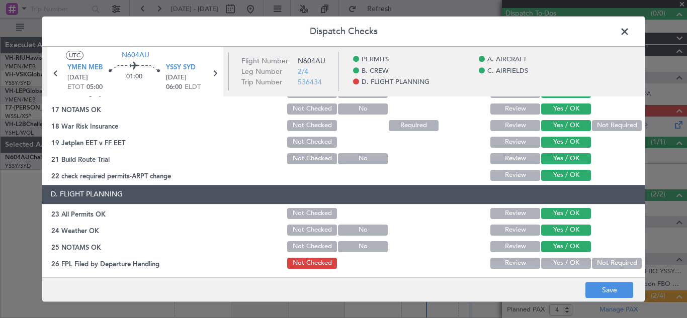
click at [570, 262] on button "Yes / OK" at bounding box center [566, 263] width 50 height 11
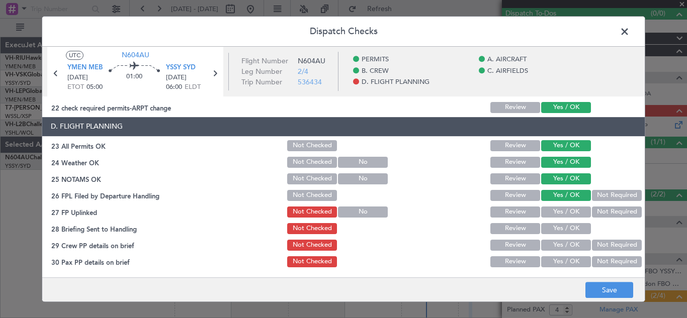
click at [563, 208] on button "Yes / OK" at bounding box center [566, 212] width 50 height 11
click at [563, 227] on button "Yes / OK" at bounding box center [566, 228] width 50 height 11
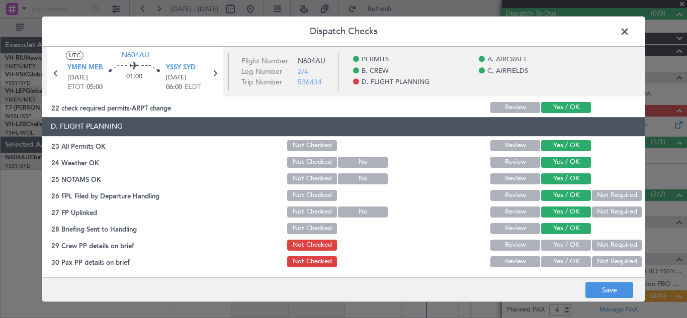
click at [606, 247] on button "Not Required" at bounding box center [617, 245] width 50 height 11
click at [606, 261] on button "Not Required" at bounding box center [617, 262] width 50 height 11
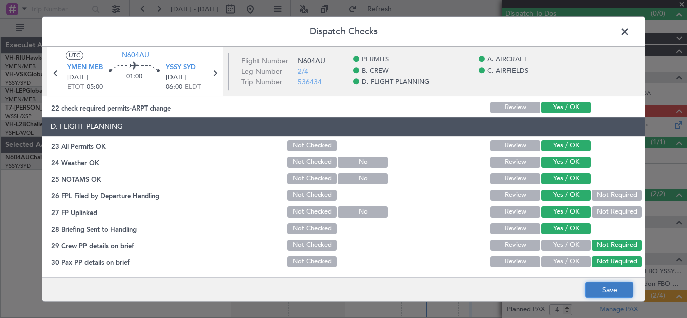
click at [605, 288] on button "Save" at bounding box center [609, 290] width 48 height 16
click at [630, 30] on span at bounding box center [630, 34] width 0 height 20
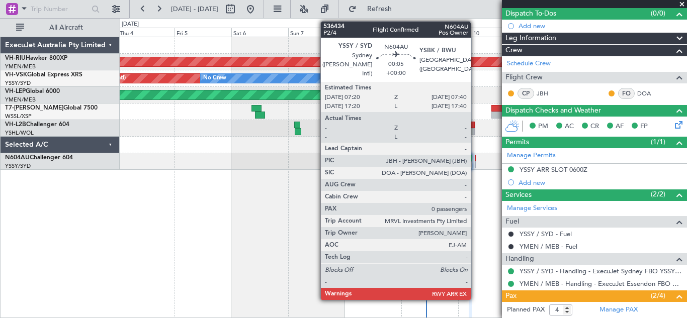
click at [475, 162] on div at bounding box center [475, 164] width 1 height 7
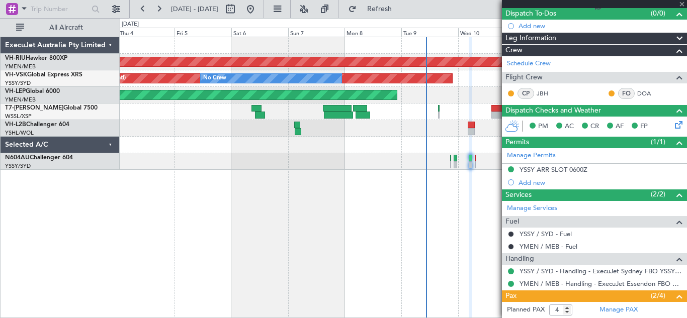
type input "0"
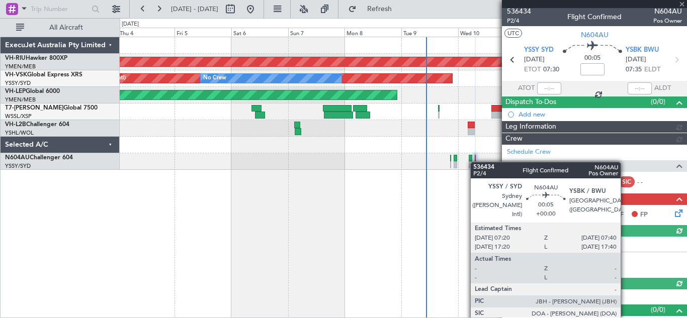
scroll to position [91, 0]
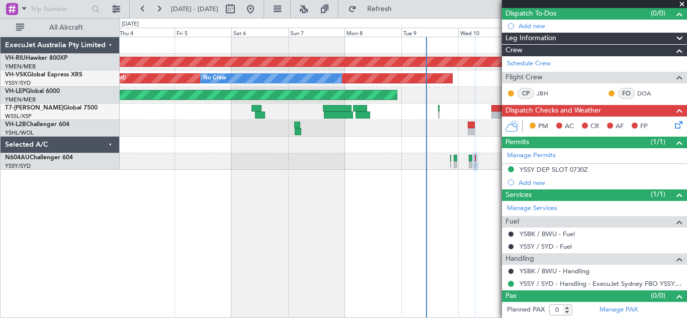
click at [673, 124] on icon at bounding box center [677, 123] width 8 height 8
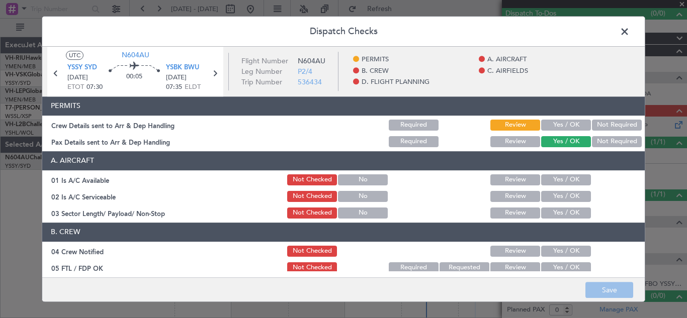
click at [564, 121] on button "Yes / OK" at bounding box center [566, 125] width 50 height 11
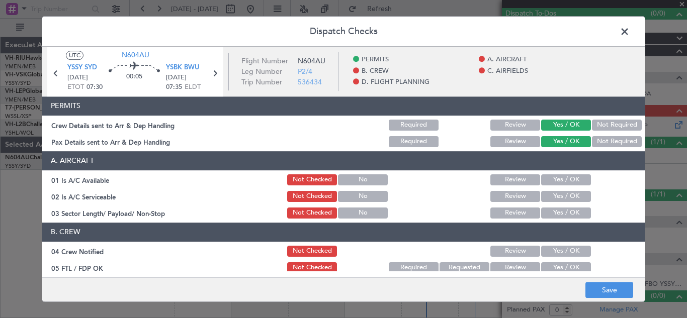
click at [554, 180] on button "Yes / OK" at bounding box center [566, 180] width 50 height 11
click at [555, 197] on button "Yes / OK" at bounding box center [566, 196] width 50 height 11
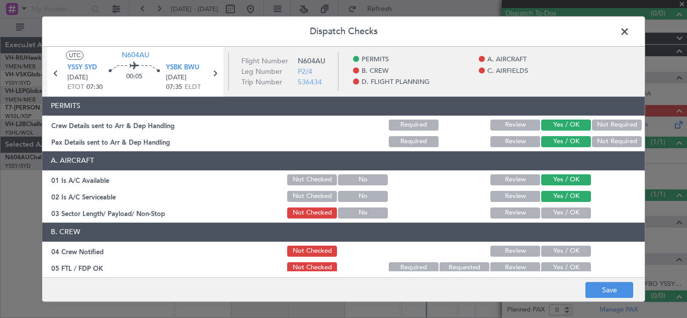
click at [555, 213] on button "Yes / OK" at bounding box center [566, 213] width 50 height 11
click at [556, 256] on button "Yes / OK" at bounding box center [566, 251] width 50 height 11
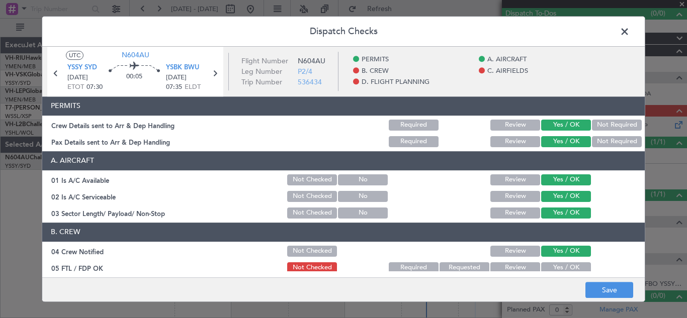
click at [560, 266] on button "Yes / OK" at bounding box center [566, 268] width 50 height 11
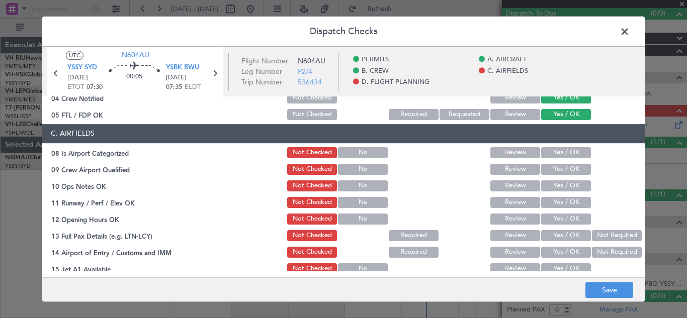
scroll to position [155, 0]
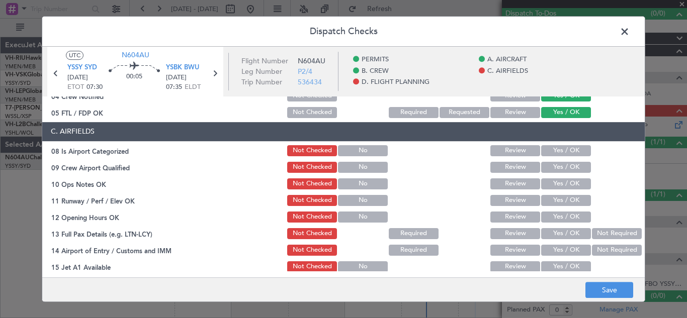
click at [563, 148] on button "Yes / OK" at bounding box center [566, 150] width 50 height 11
click at [562, 176] on section "C. AIRFIELDS 08 Is Airport Categorized Not Checked No Review Yes / OK 09 Crew A…" at bounding box center [343, 247] width 603 height 251
click at [559, 168] on button "Yes / OK" at bounding box center [566, 167] width 50 height 11
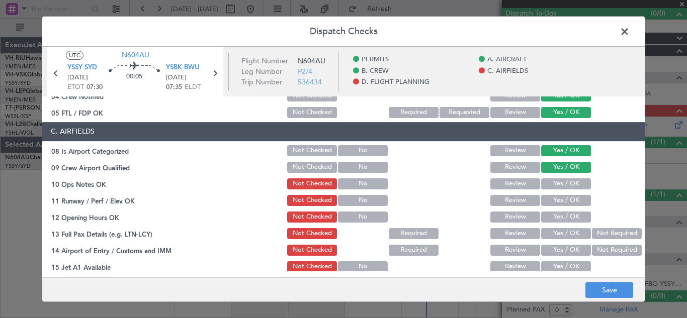
click at [559, 184] on button "Yes / OK" at bounding box center [566, 184] width 50 height 11
click at [559, 203] on button "Yes / OK" at bounding box center [566, 200] width 50 height 11
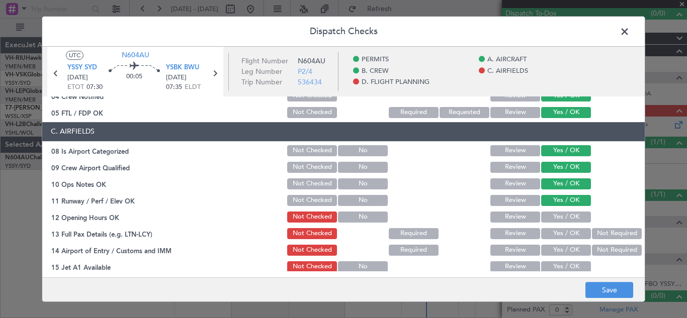
click at [559, 212] on button "Yes / OK" at bounding box center [566, 217] width 50 height 11
click at [558, 231] on button "Yes / OK" at bounding box center [566, 233] width 50 height 11
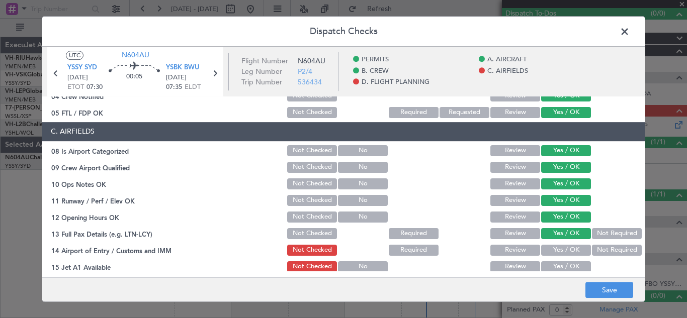
click at [558, 246] on button "Yes / OK" at bounding box center [566, 250] width 50 height 11
click at [564, 268] on button "Yes / OK" at bounding box center [566, 267] width 50 height 11
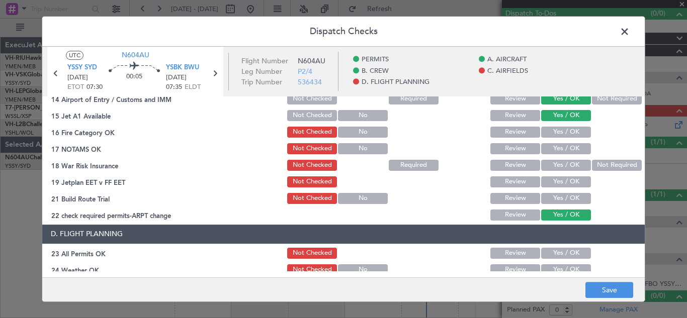
scroll to position [313, 0]
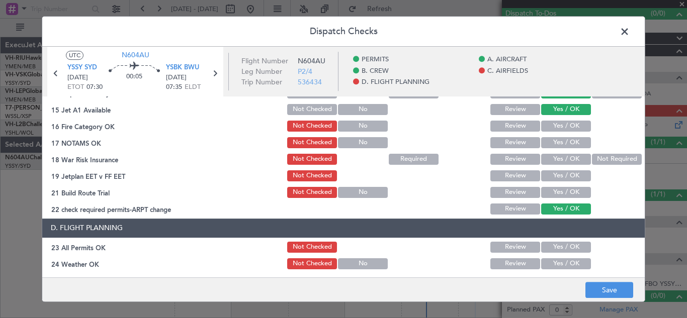
click at [561, 126] on button "Yes / OK" at bounding box center [566, 126] width 50 height 11
click at [561, 140] on button "Yes / OK" at bounding box center [566, 142] width 50 height 11
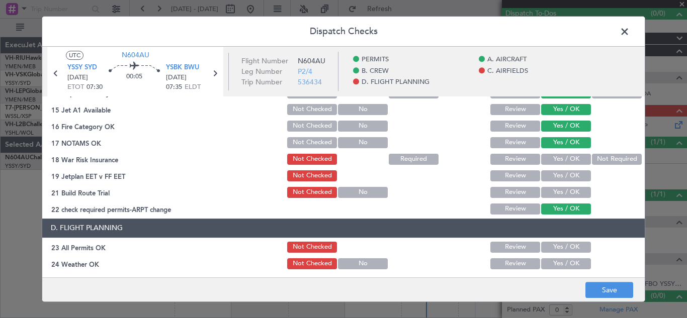
click at [562, 159] on button "Yes / OK" at bounding box center [566, 159] width 50 height 11
click at [562, 179] on button "Yes / OK" at bounding box center [566, 176] width 50 height 11
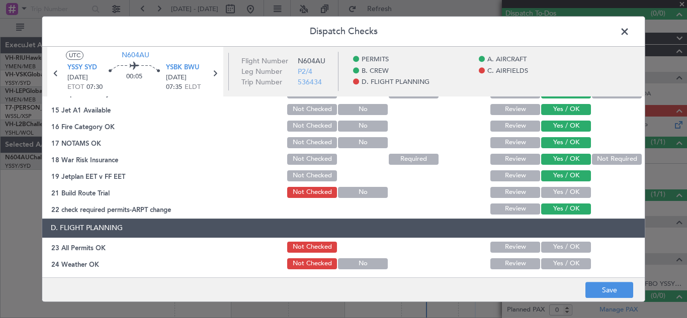
click at [562, 193] on button "Yes / OK" at bounding box center [566, 192] width 50 height 11
click at [568, 245] on button "Yes / OK" at bounding box center [566, 247] width 50 height 11
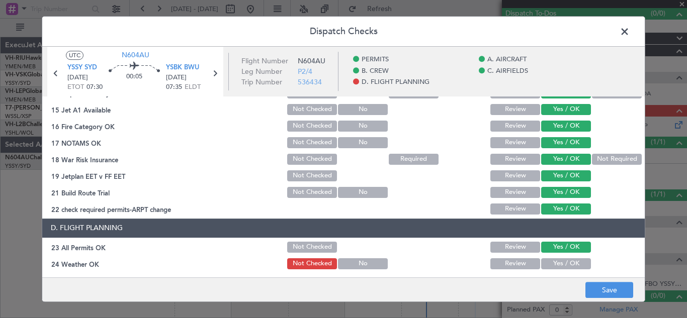
click at [566, 263] on button "Yes / OK" at bounding box center [566, 264] width 50 height 11
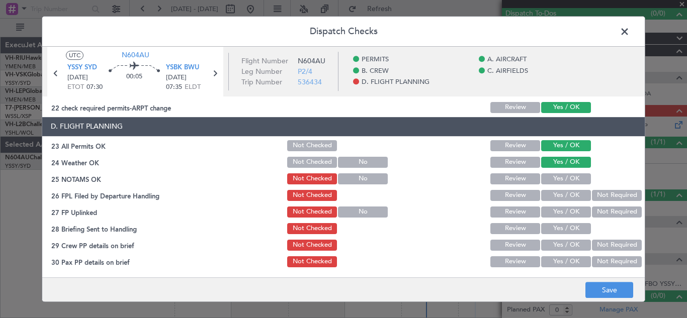
click at [554, 177] on button "Yes / OK" at bounding box center [566, 179] width 50 height 11
click at [559, 193] on button "Yes / OK" at bounding box center [566, 195] width 50 height 11
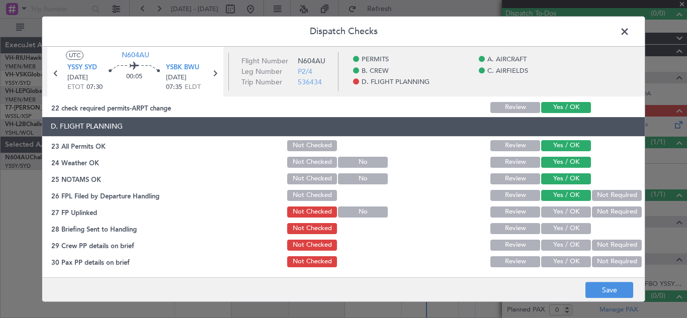
click at [560, 212] on button "Yes / OK" at bounding box center [566, 212] width 50 height 11
click at [561, 229] on button "Yes / OK" at bounding box center [566, 228] width 50 height 11
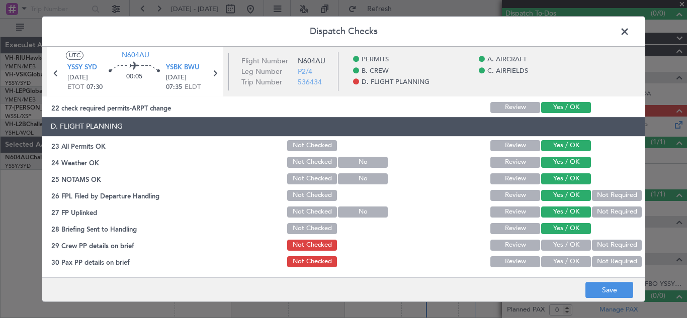
click at [609, 251] on div "Not Required" at bounding box center [616, 245] width 51 height 14
click at [601, 242] on button "Not Required" at bounding box center [617, 245] width 50 height 11
click at [607, 261] on button "Not Required" at bounding box center [617, 262] width 50 height 11
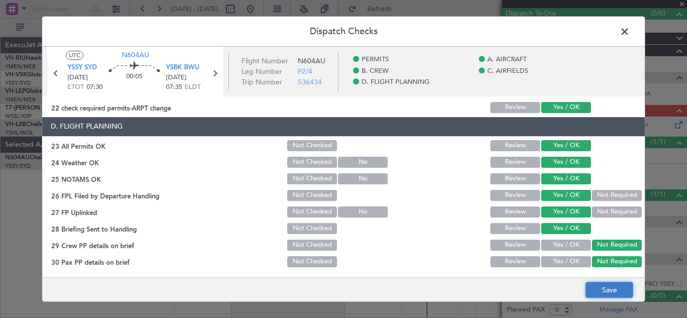
click at [607, 289] on button "Save" at bounding box center [609, 290] width 48 height 16
click at [630, 32] on span at bounding box center [630, 34] width 0 height 20
